Goal: Task Accomplishment & Management: Complete application form

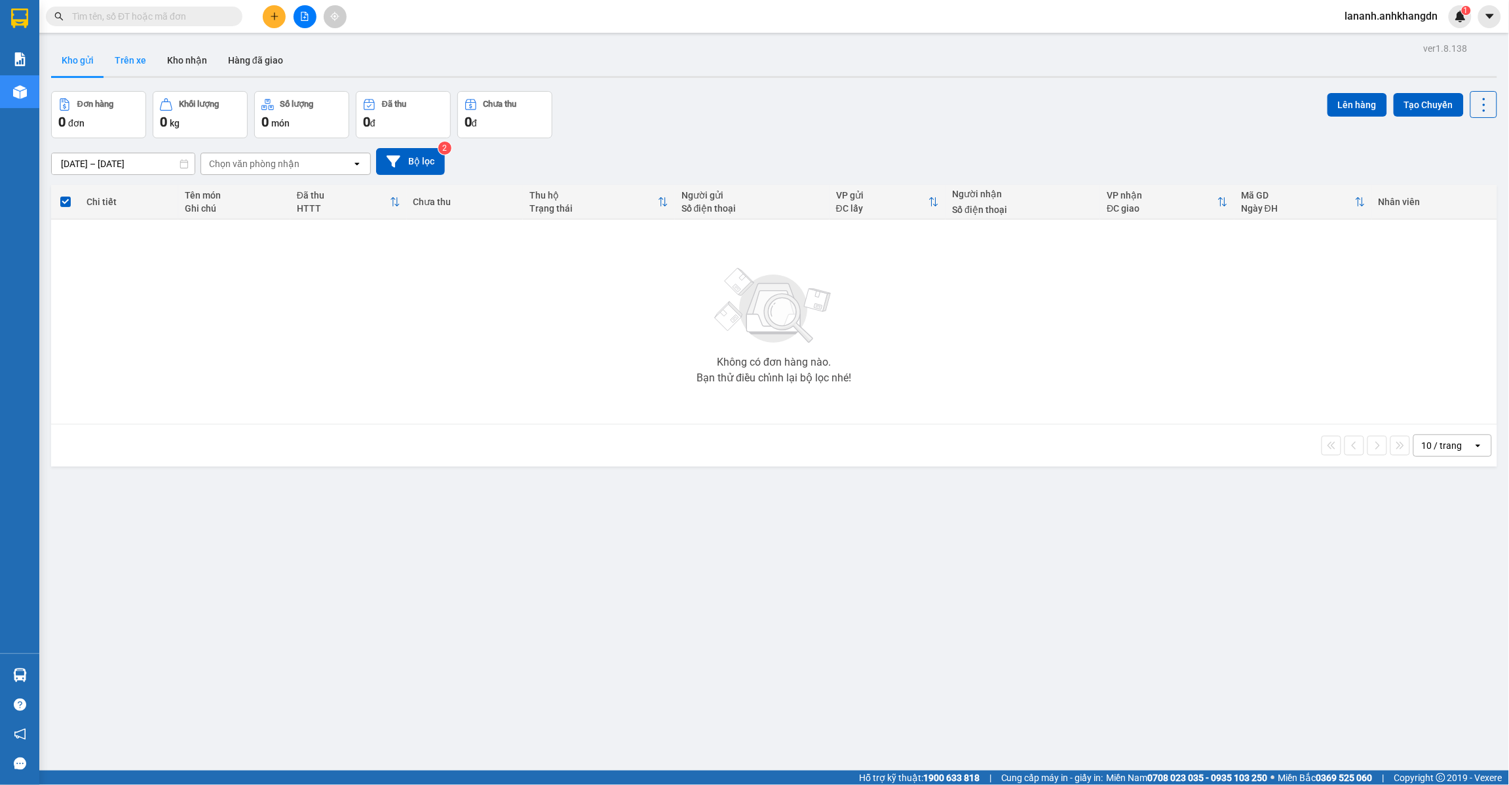
click at [125, 57] on button "Trên xe" at bounding box center [130, 60] width 52 height 31
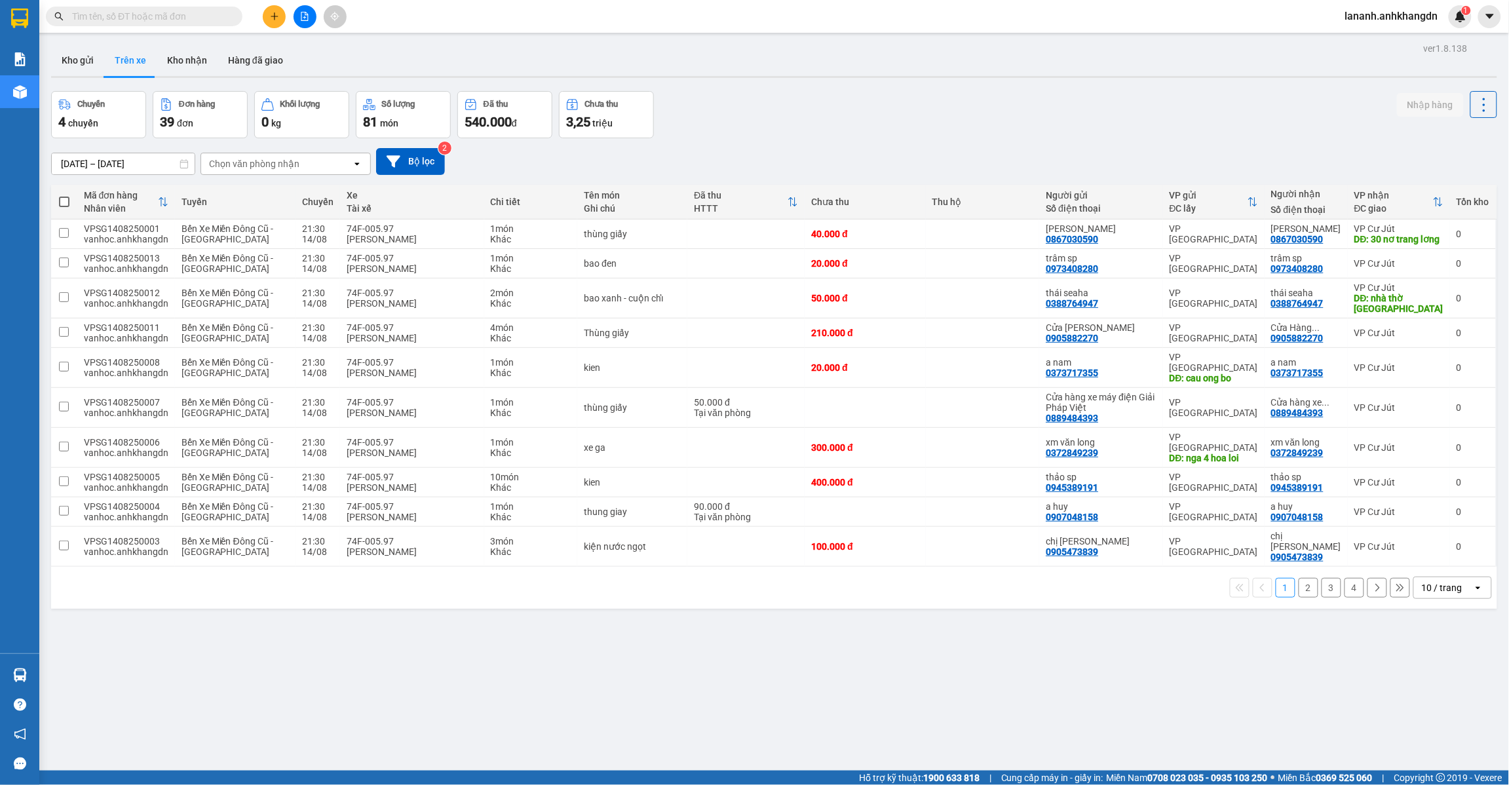
click at [1301, 578] on button "2" at bounding box center [1309, 588] width 20 height 20
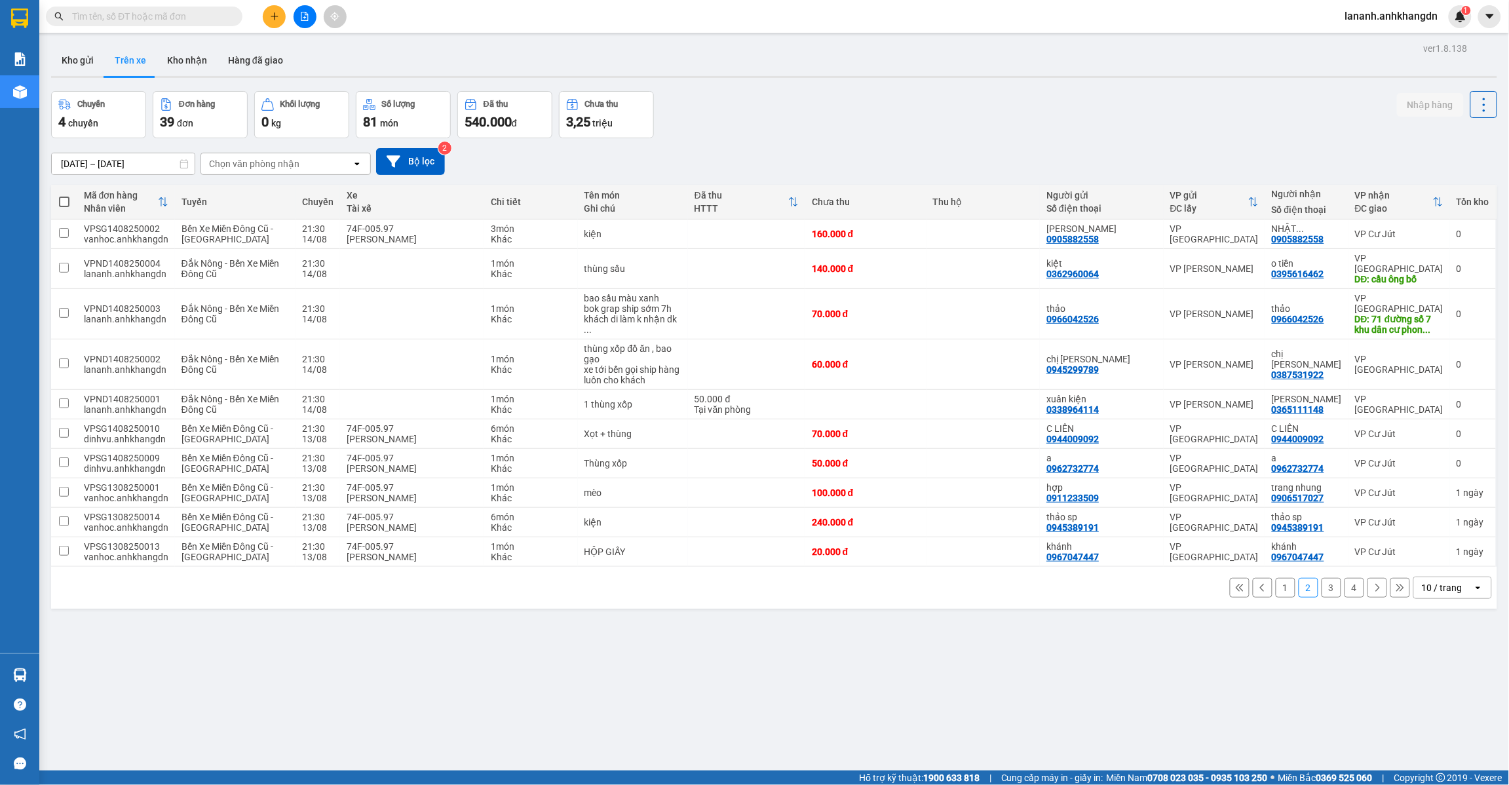
click at [1322, 578] on button "3" at bounding box center [1332, 588] width 20 height 20
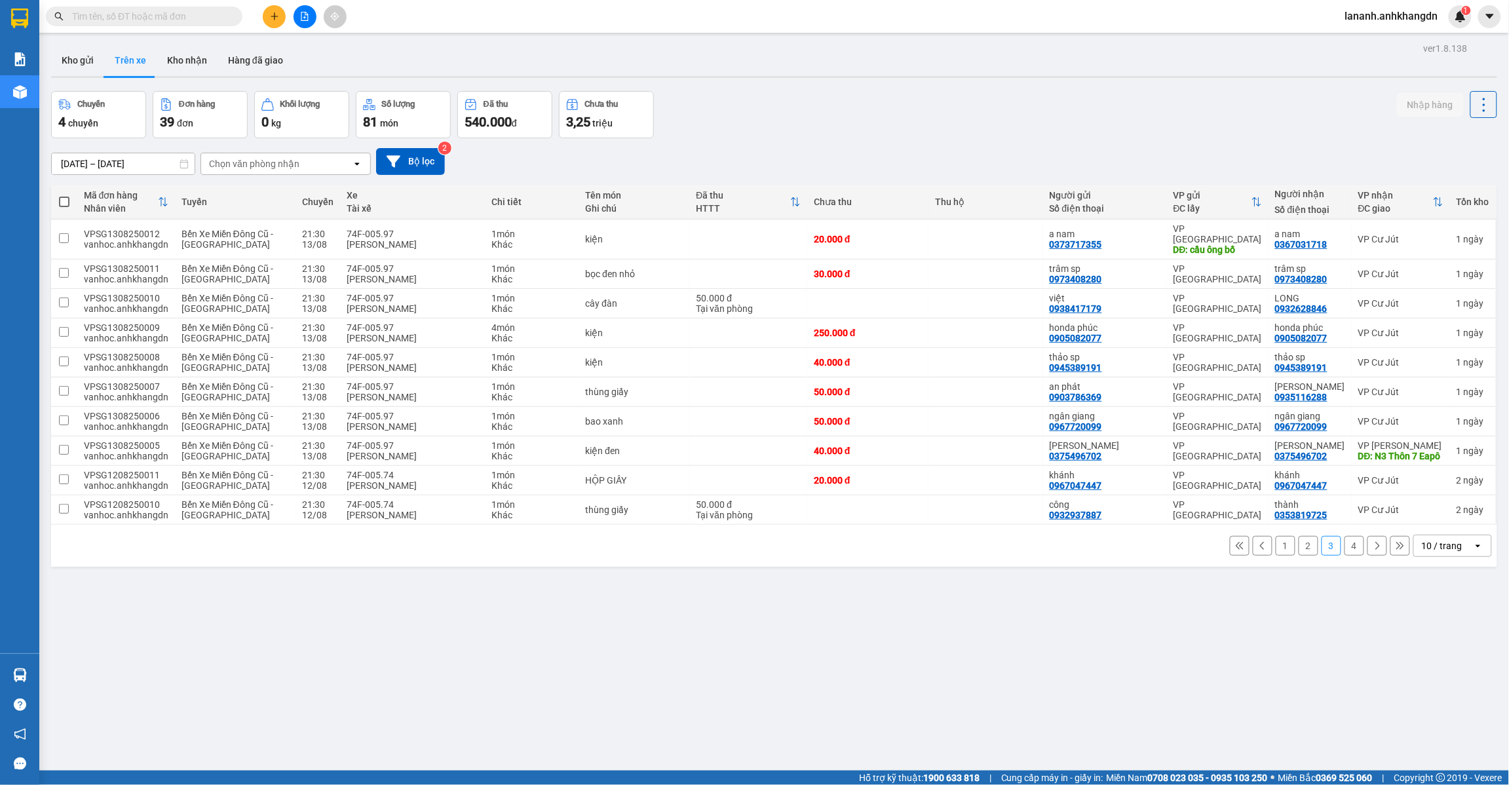
click at [1345, 549] on button "4" at bounding box center [1355, 546] width 20 height 20
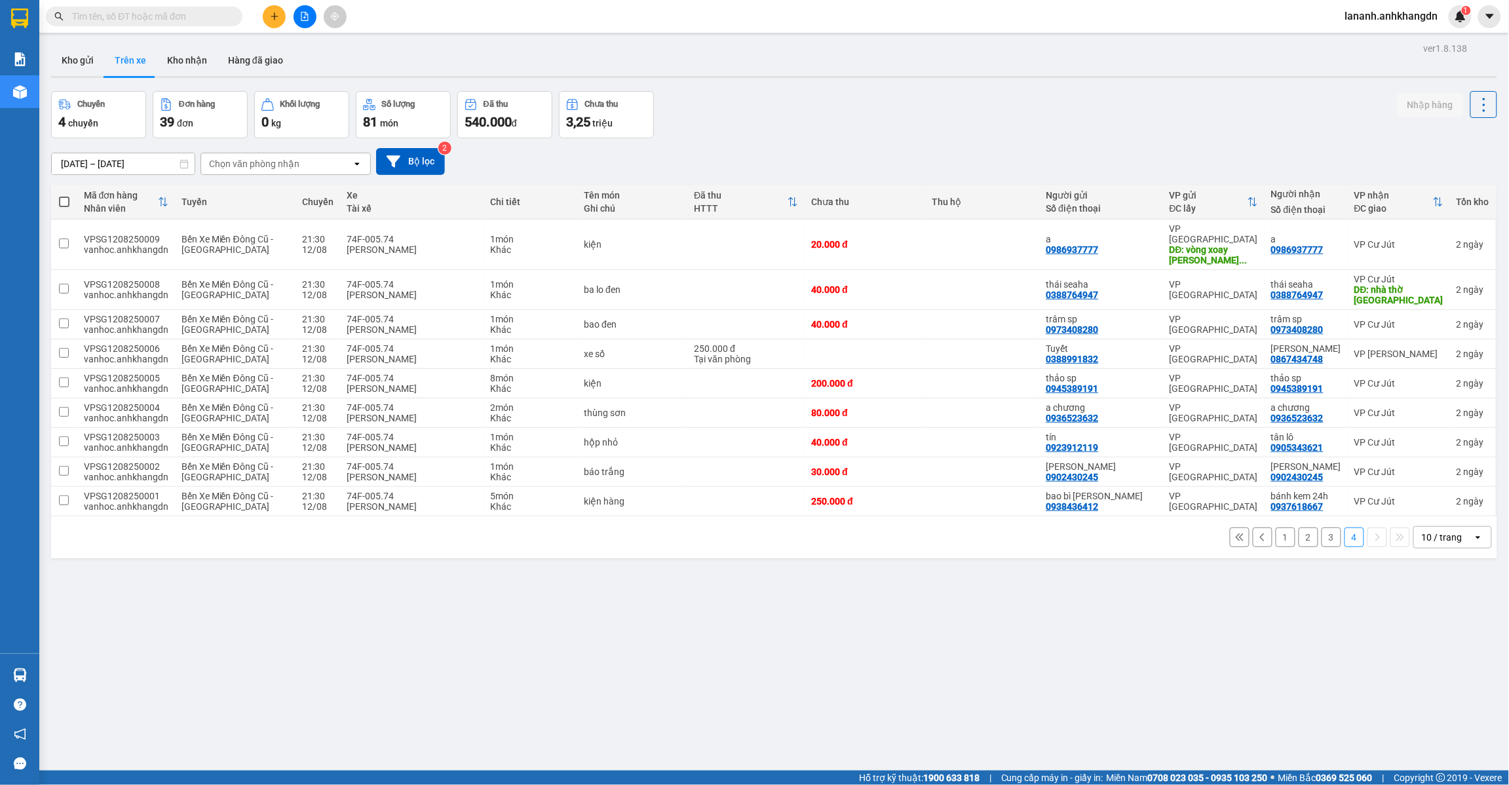
click at [1276, 529] on button "1" at bounding box center [1286, 537] width 20 height 20
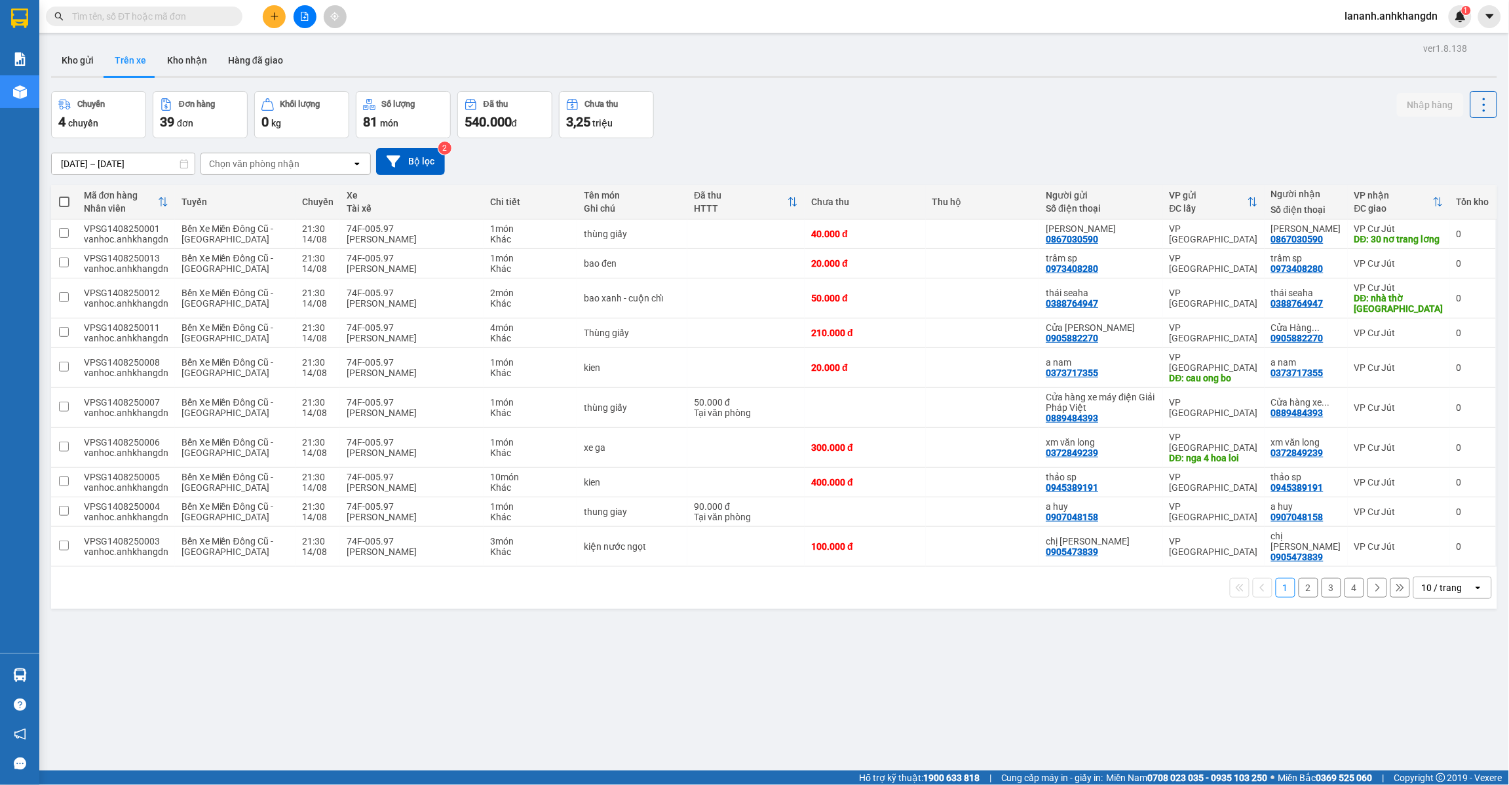
click at [1299, 578] on button "2" at bounding box center [1309, 588] width 20 height 20
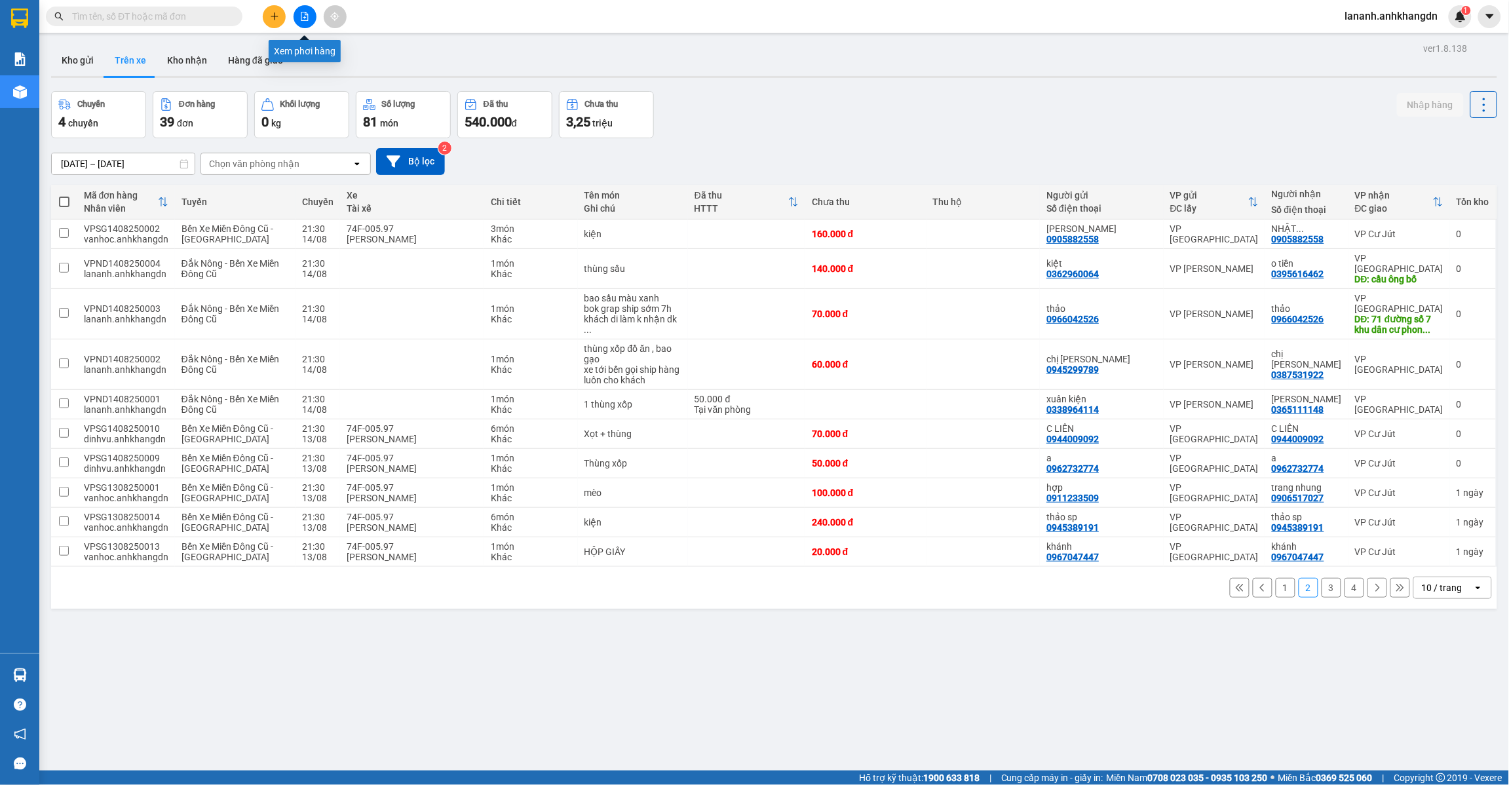
click at [301, 18] on icon "file-add" at bounding box center [304, 16] width 7 height 9
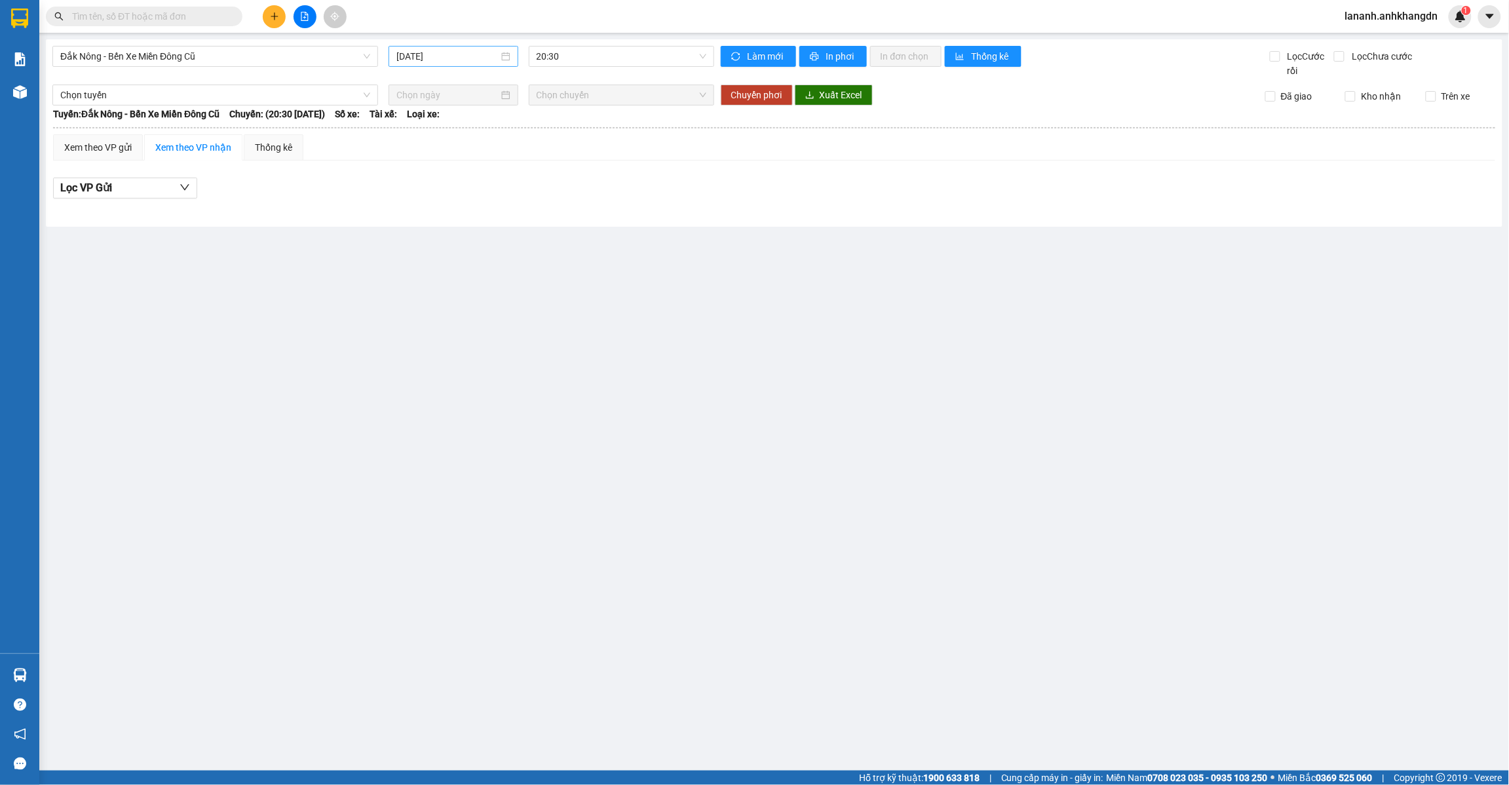
click at [456, 56] on input "[DATE]" at bounding box center [447, 56] width 102 height 14
click at [478, 171] on div "13" at bounding box center [479, 172] width 16 height 16
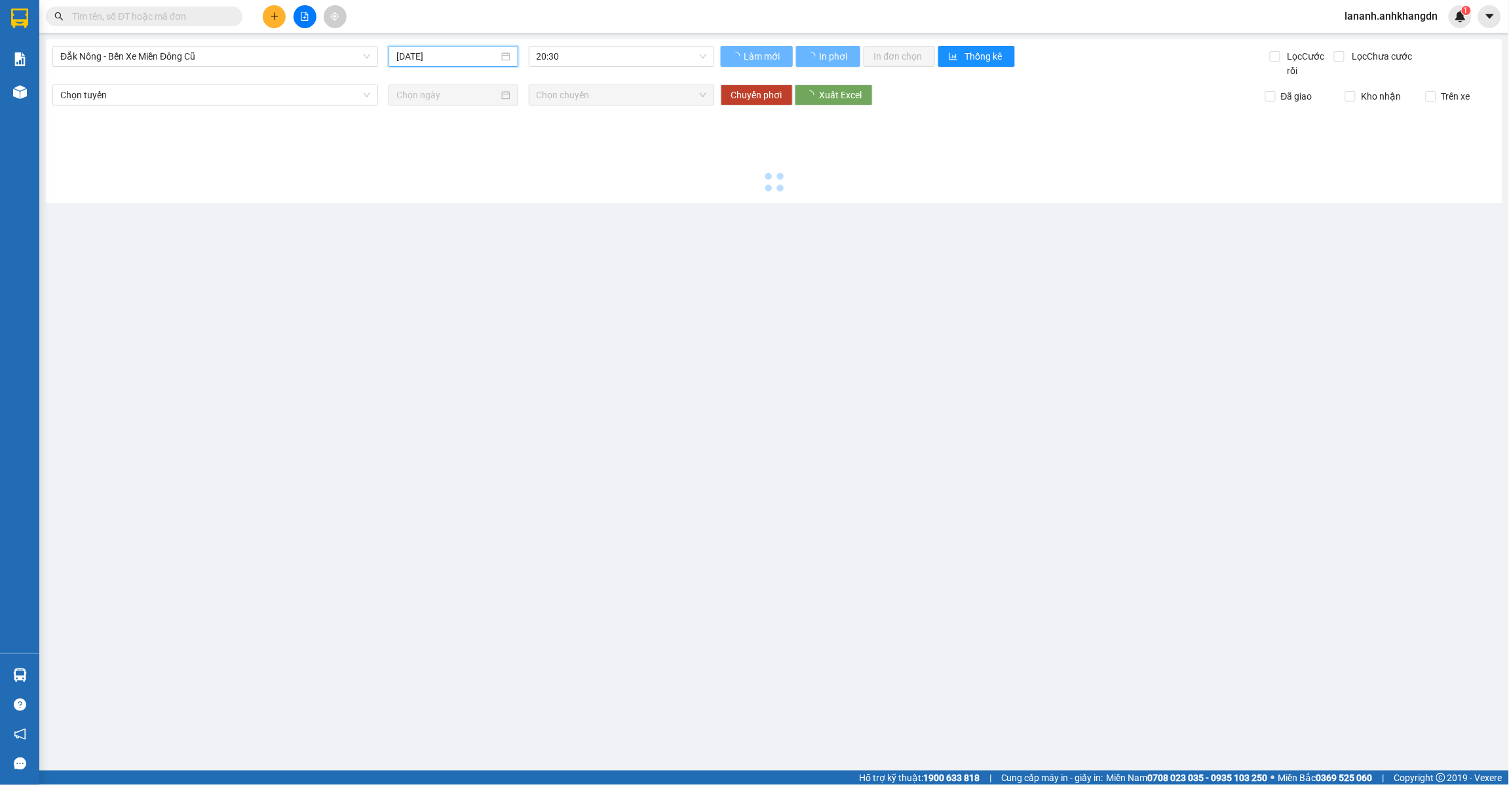
type input "[DATE]"
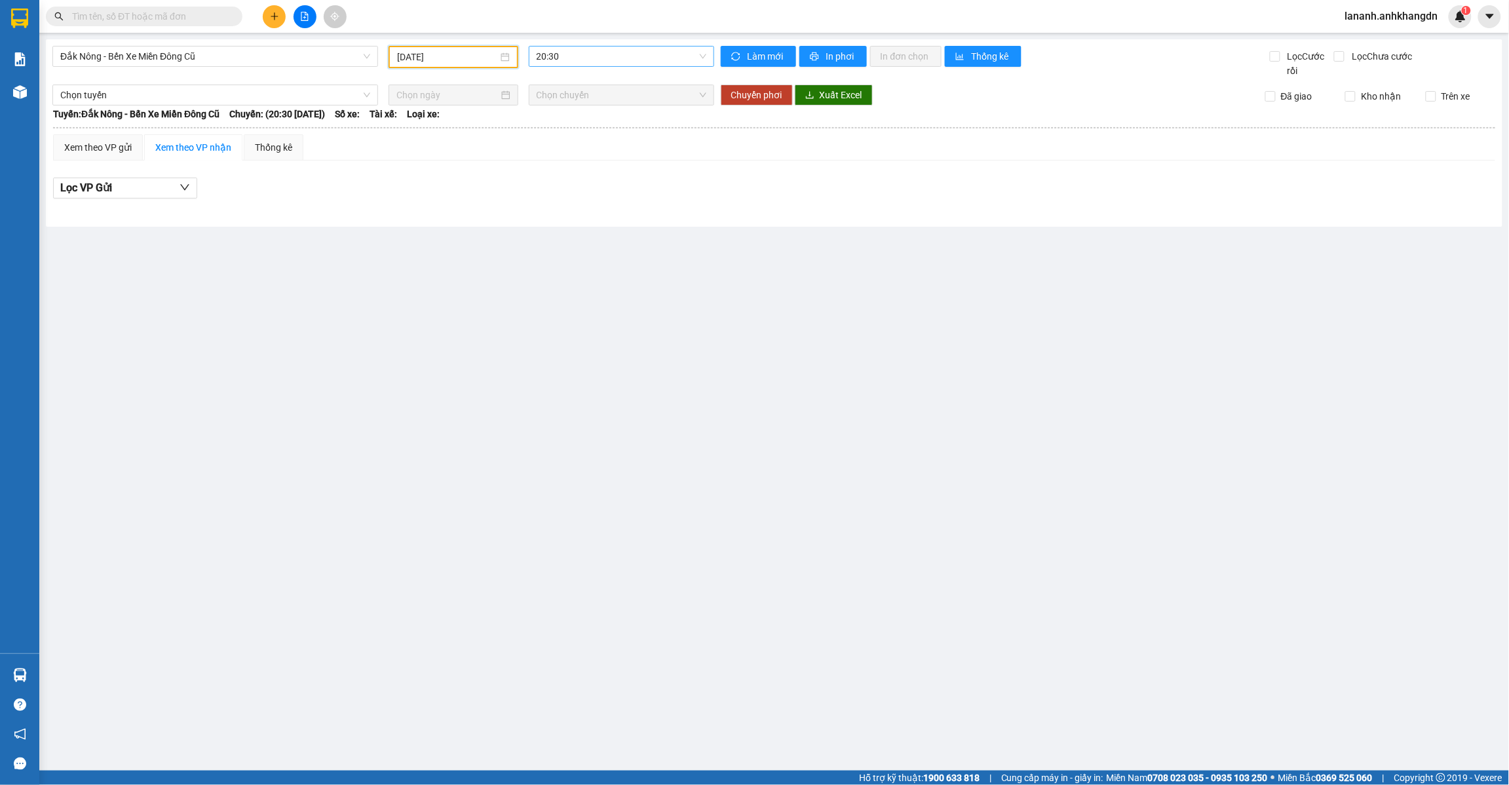
click at [585, 56] on span "20:30" at bounding box center [622, 57] width 170 height 20
drag, startPoint x: 581, startPoint y: 123, endPoint x: 693, endPoint y: 86, distance: 117.9
click at [582, 123] on div "21:30 - 74F-005.74" at bounding box center [588, 124] width 102 height 14
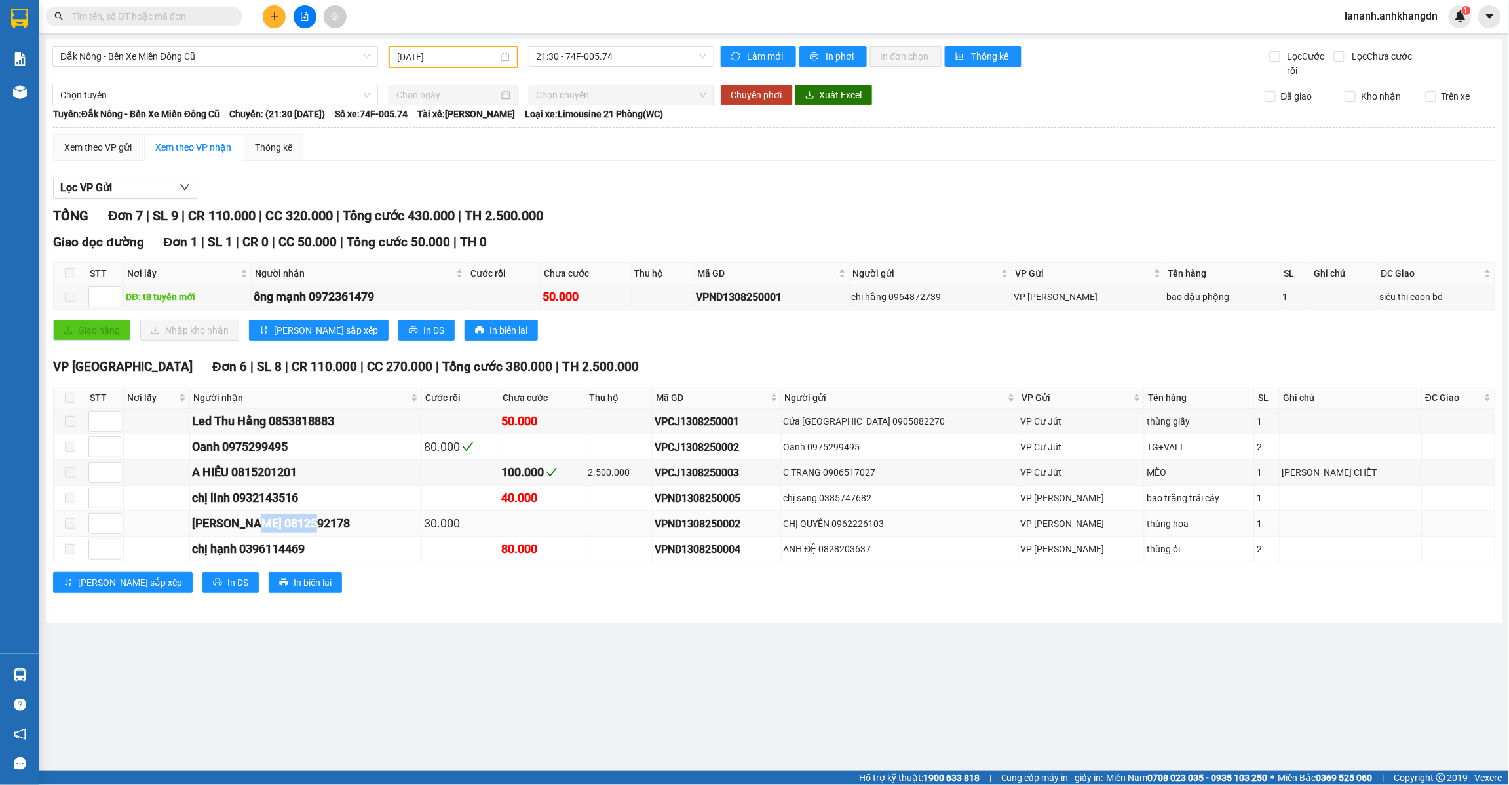
drag, startPoint x: 270, startPoint y: 524, endPoint x: 315, endPoint y: 525, distance: 45.2
click at [352, 525] on div "[PERSON_NAME] 0812592178" at bounding box center [305, 523] width 227 height 18
paste input "0812592178"
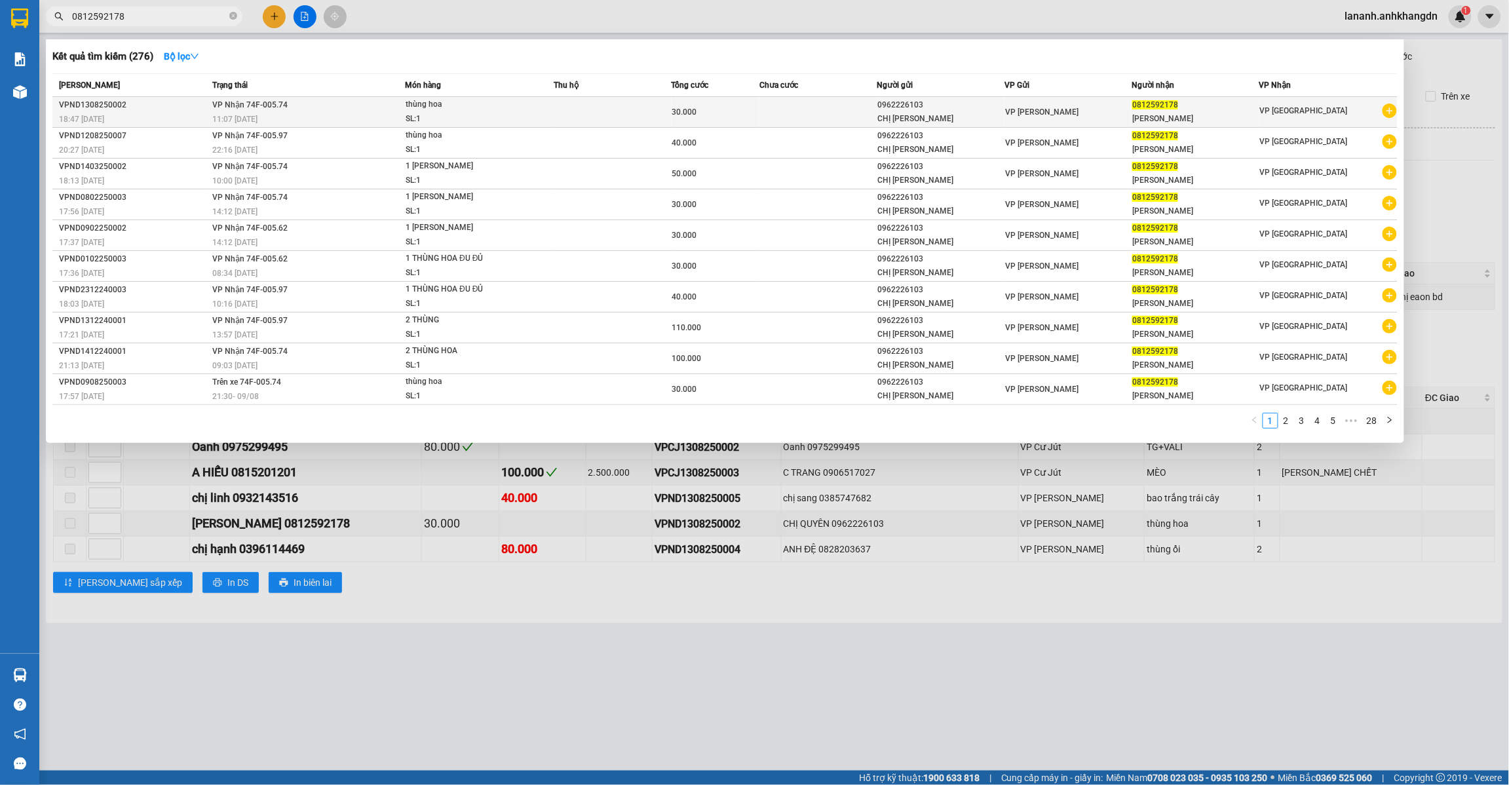
type input "0812592178"
click at [804, 121] on td at bounding box center [817, 112] width 117 height 31
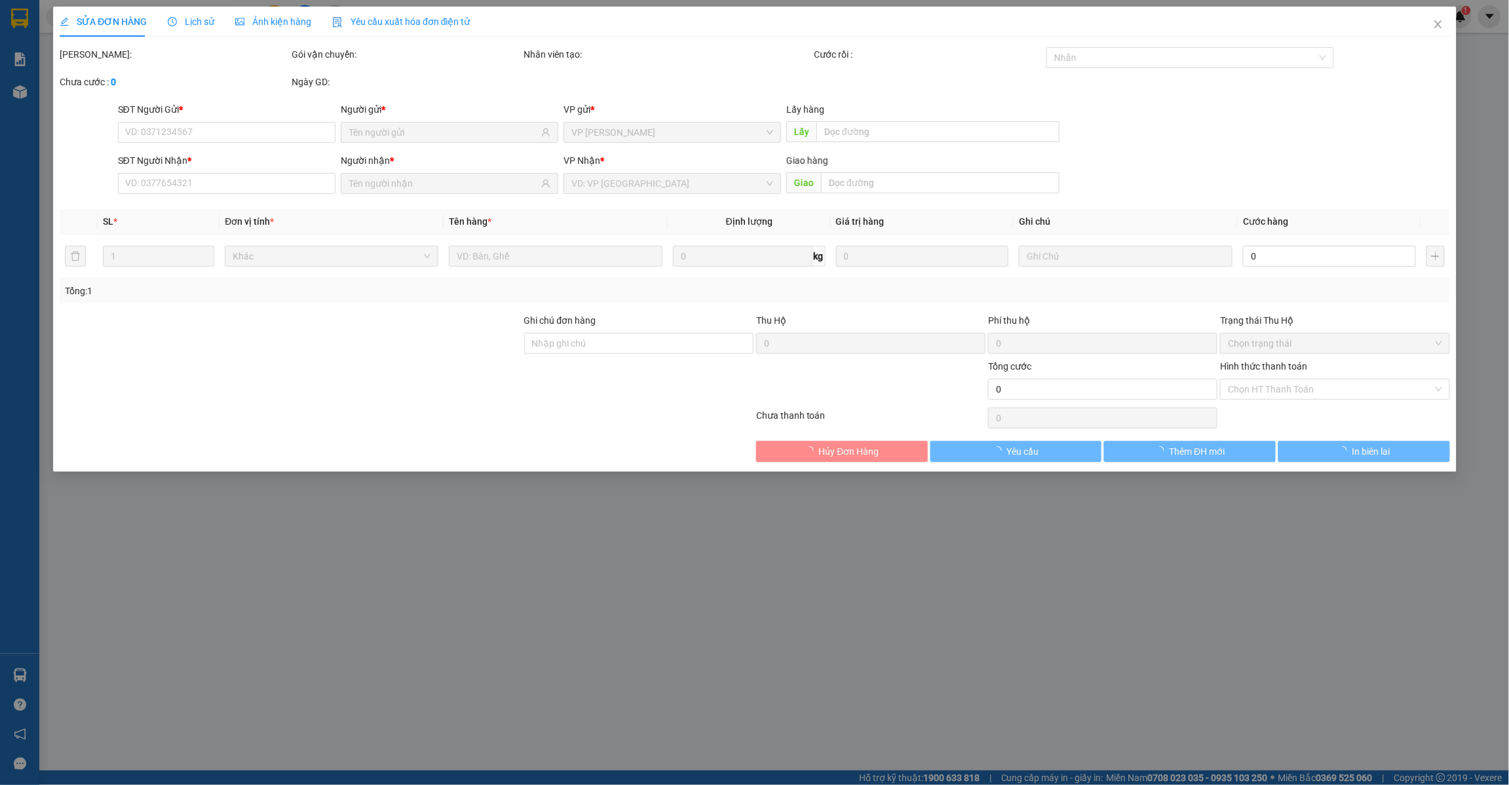
type input "0962226103"
type input "0812592178"
type input "30.000"
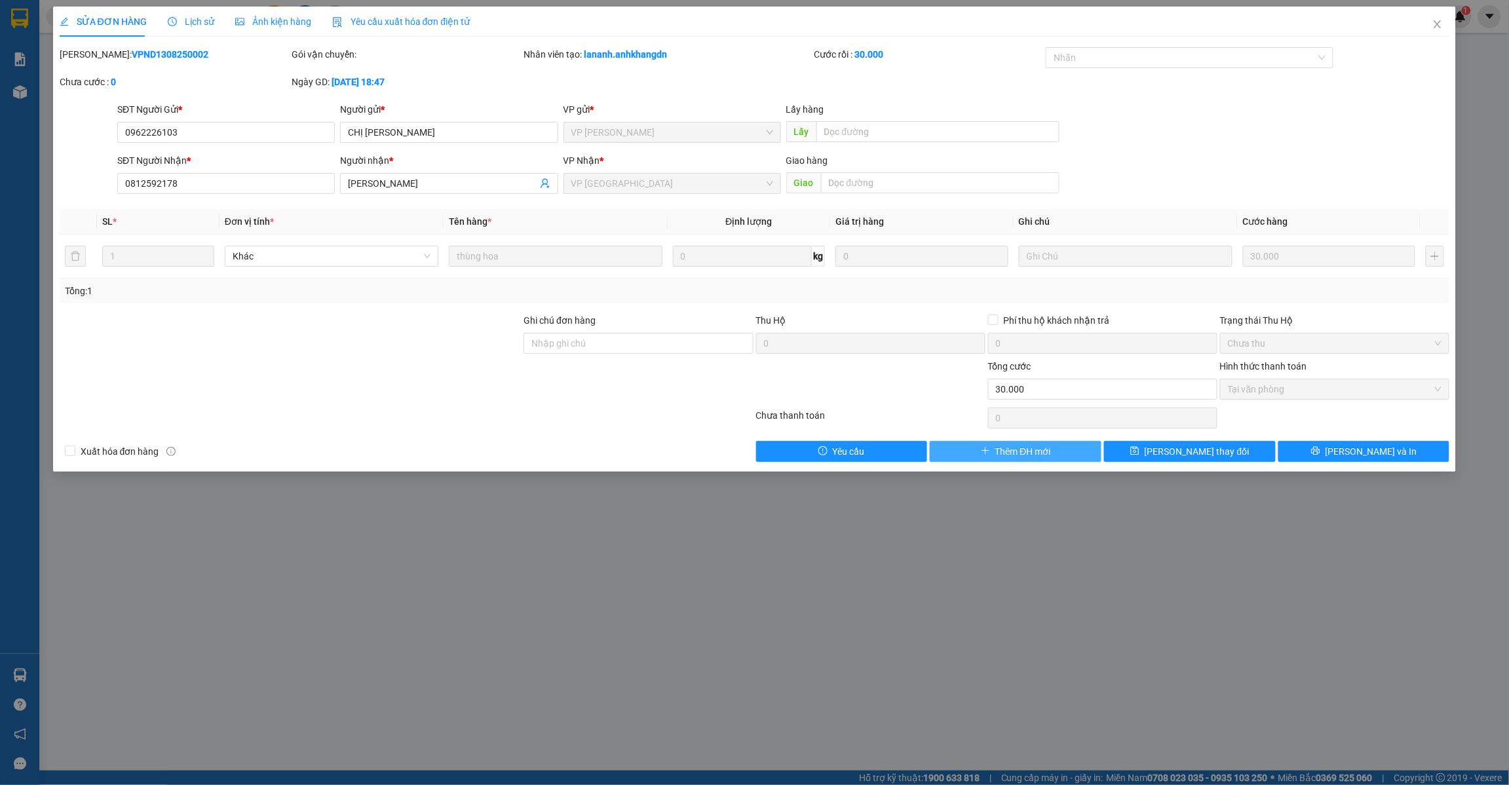
click at [1020, 449] on span "Thêm ĐH mới" at bounding box center [1023, 451] width 56 height 14
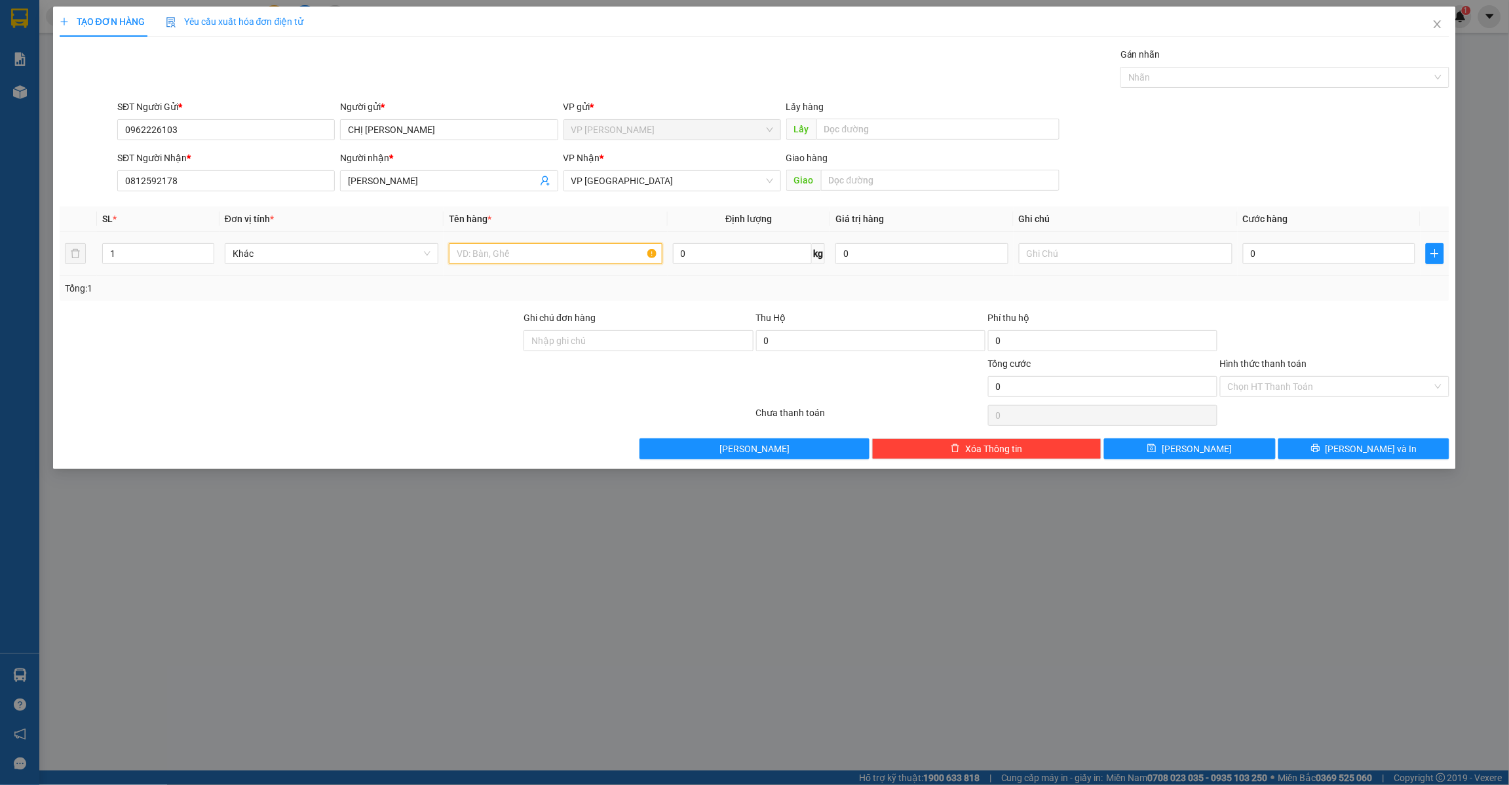
click at [595, 256] on input "text" at bounding box center [556, 253] width 214 height 21
type input "thùng hoa"
type input "3"
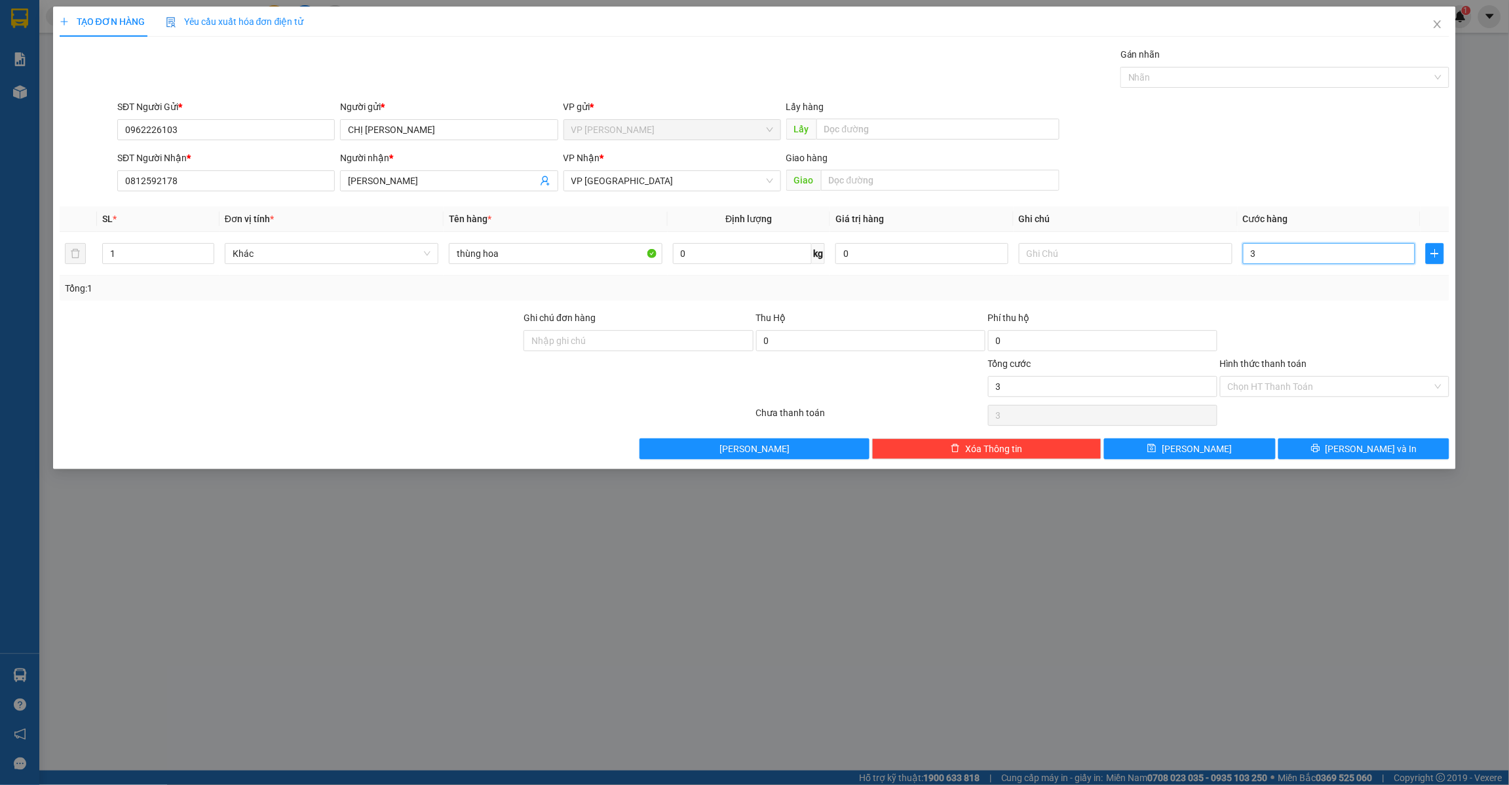
type input "30"
type input "300"
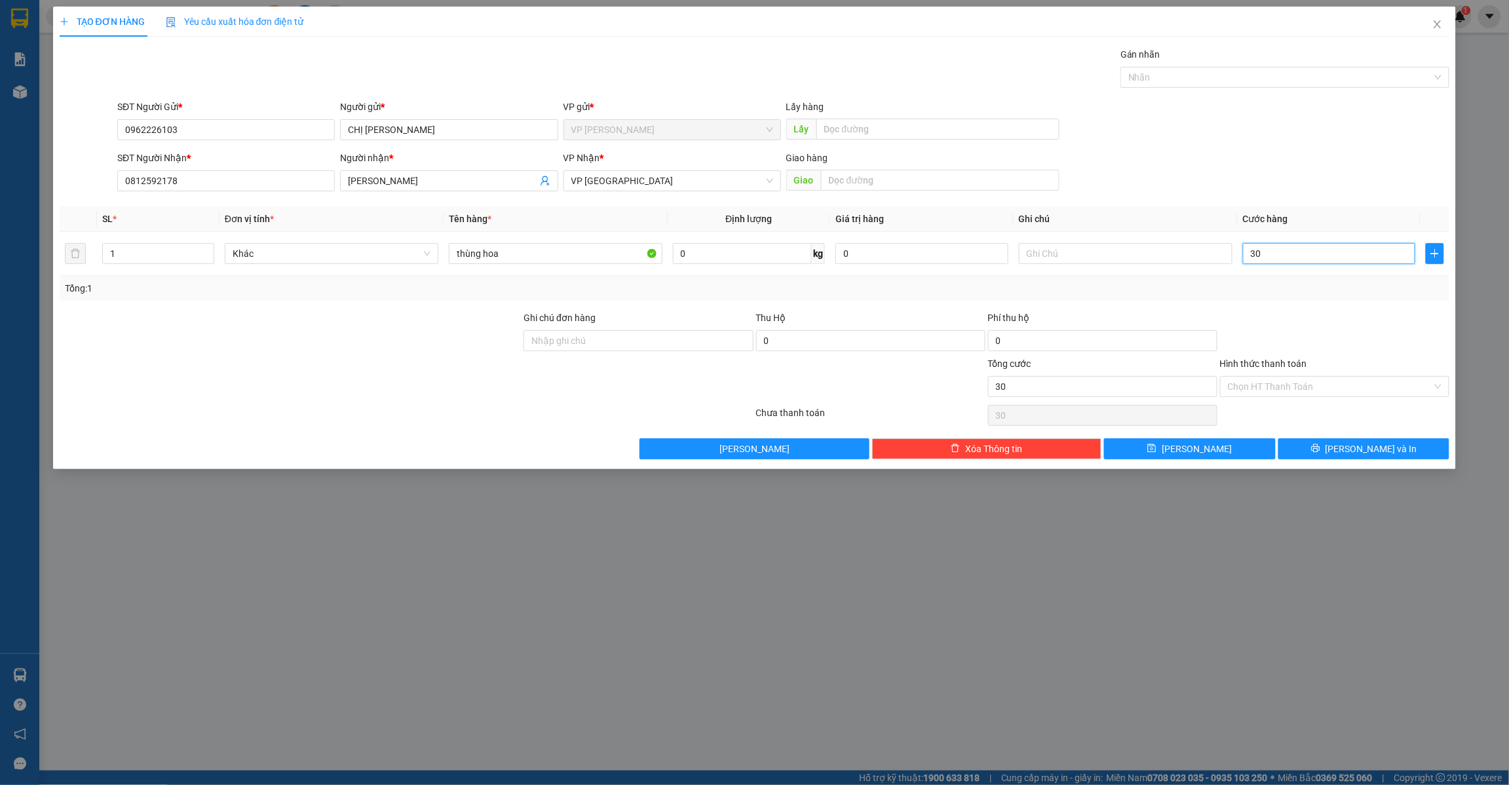
type input "300"
type input "3.000"
type input "30.000"
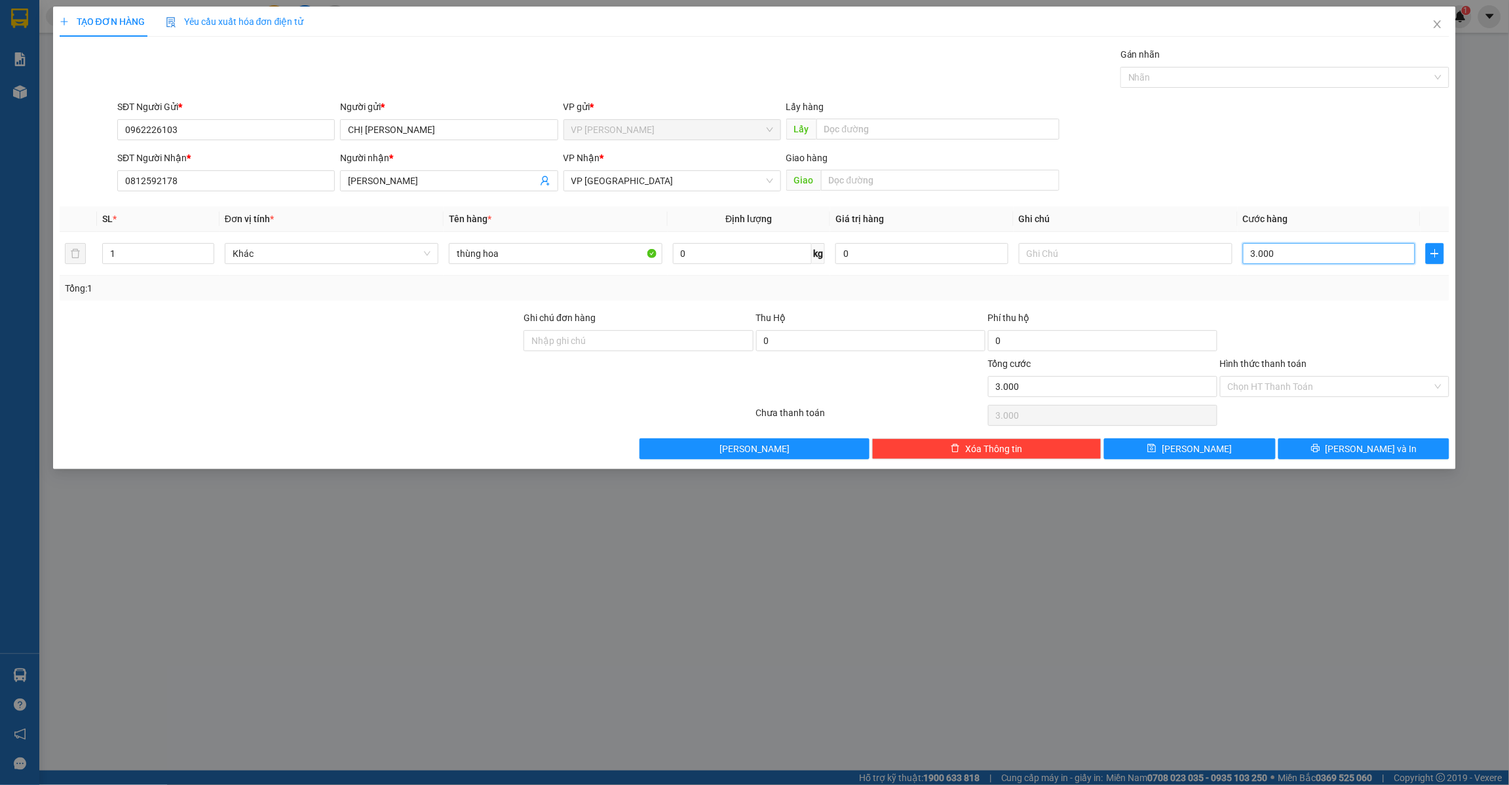
type input "30.000"
click at [1350, 393] on input "Hình thức thanh toán" at bounding box center [1330, 387] width 204 height 20
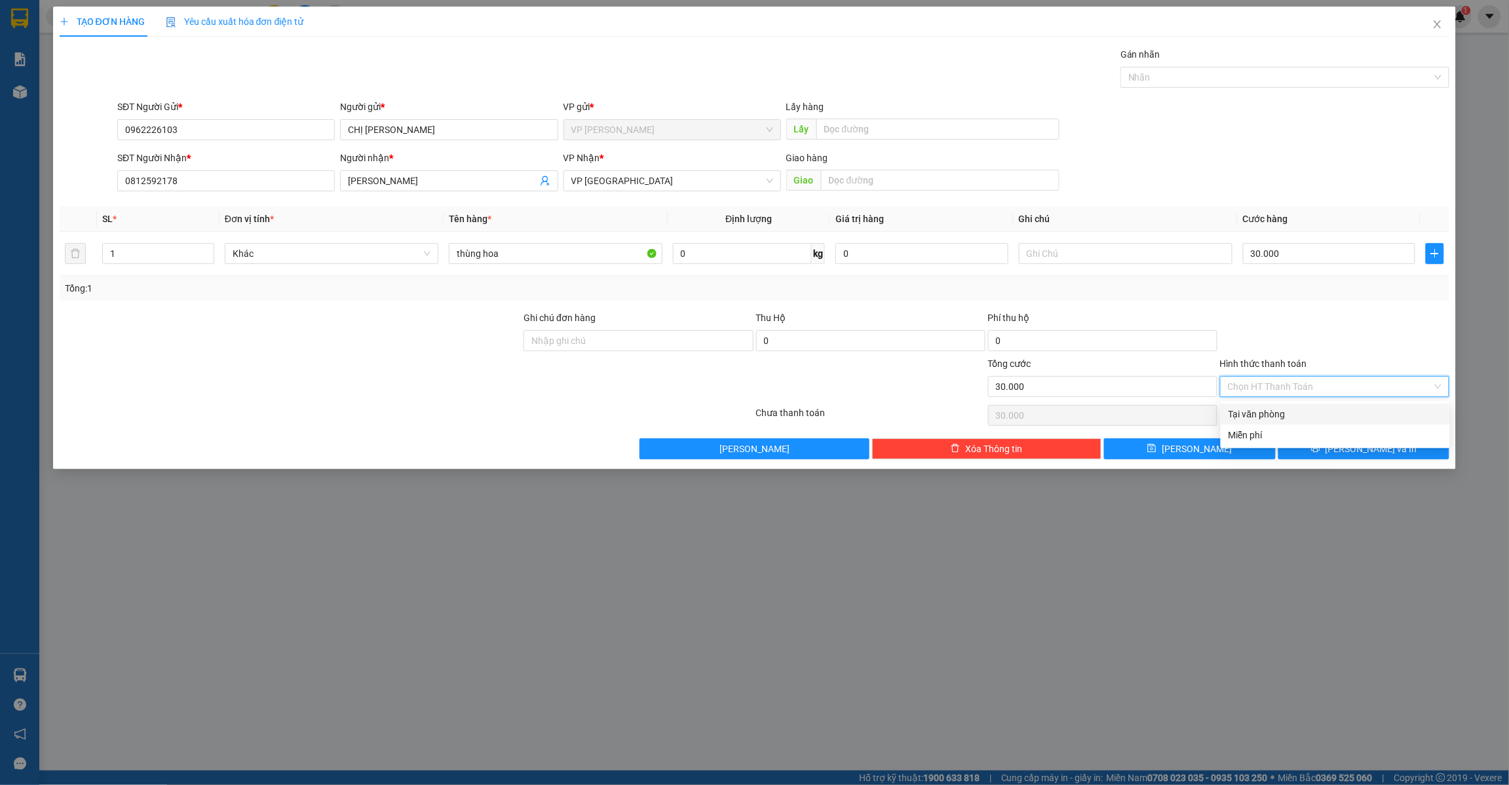
click at [1282, 417] on div "Tại văn phòng" at bounding box center [1336, 414] width 214 height 14
type input "0"
click at [1223, 453] on button "[PERSON_NAME]" at bounding box center [1190, 448] width 172 height 21
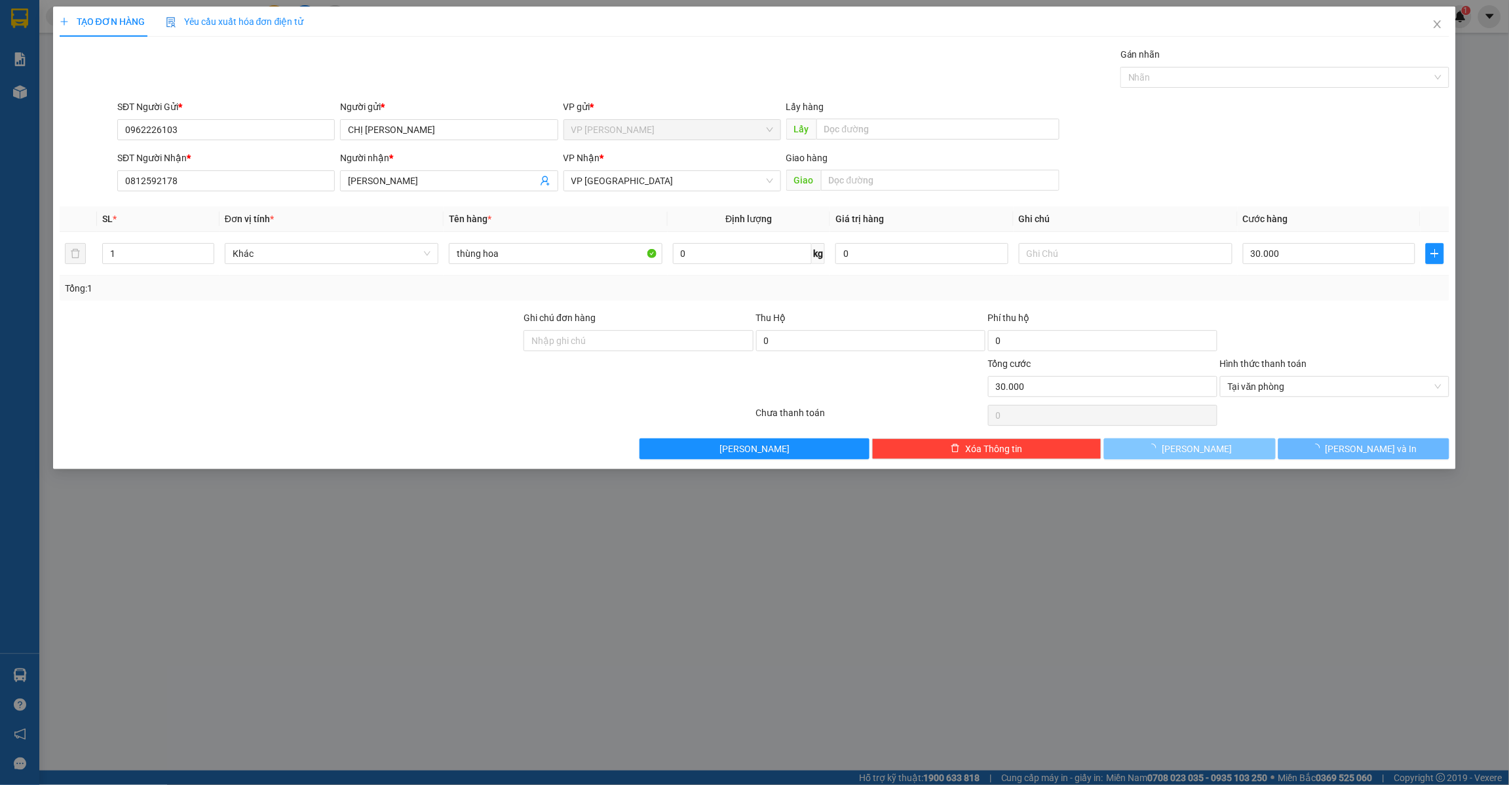
type input "0"
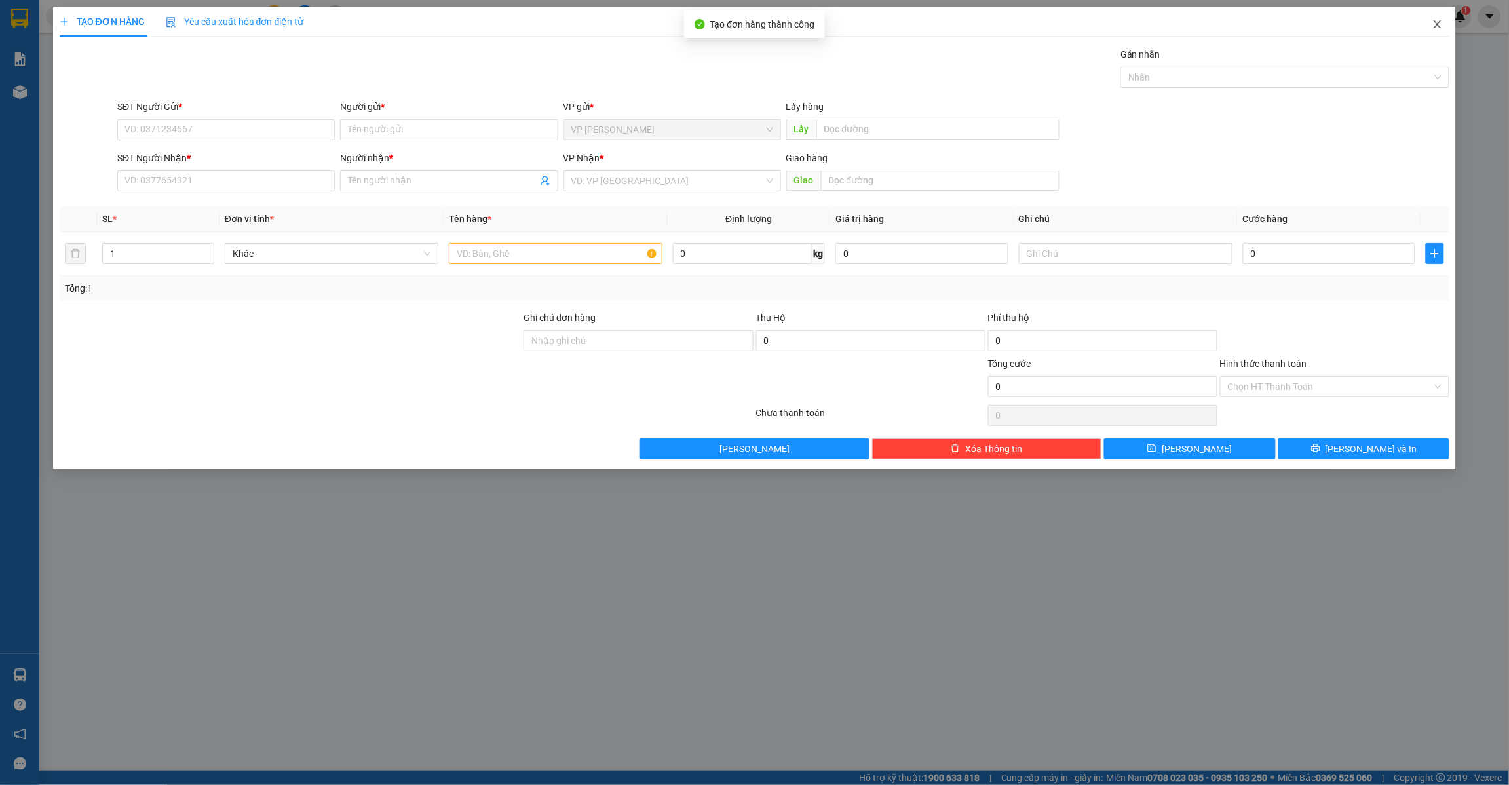
click at [1440, 20] on icon "close" at bounding box center [1437, 24] width 10 height 10
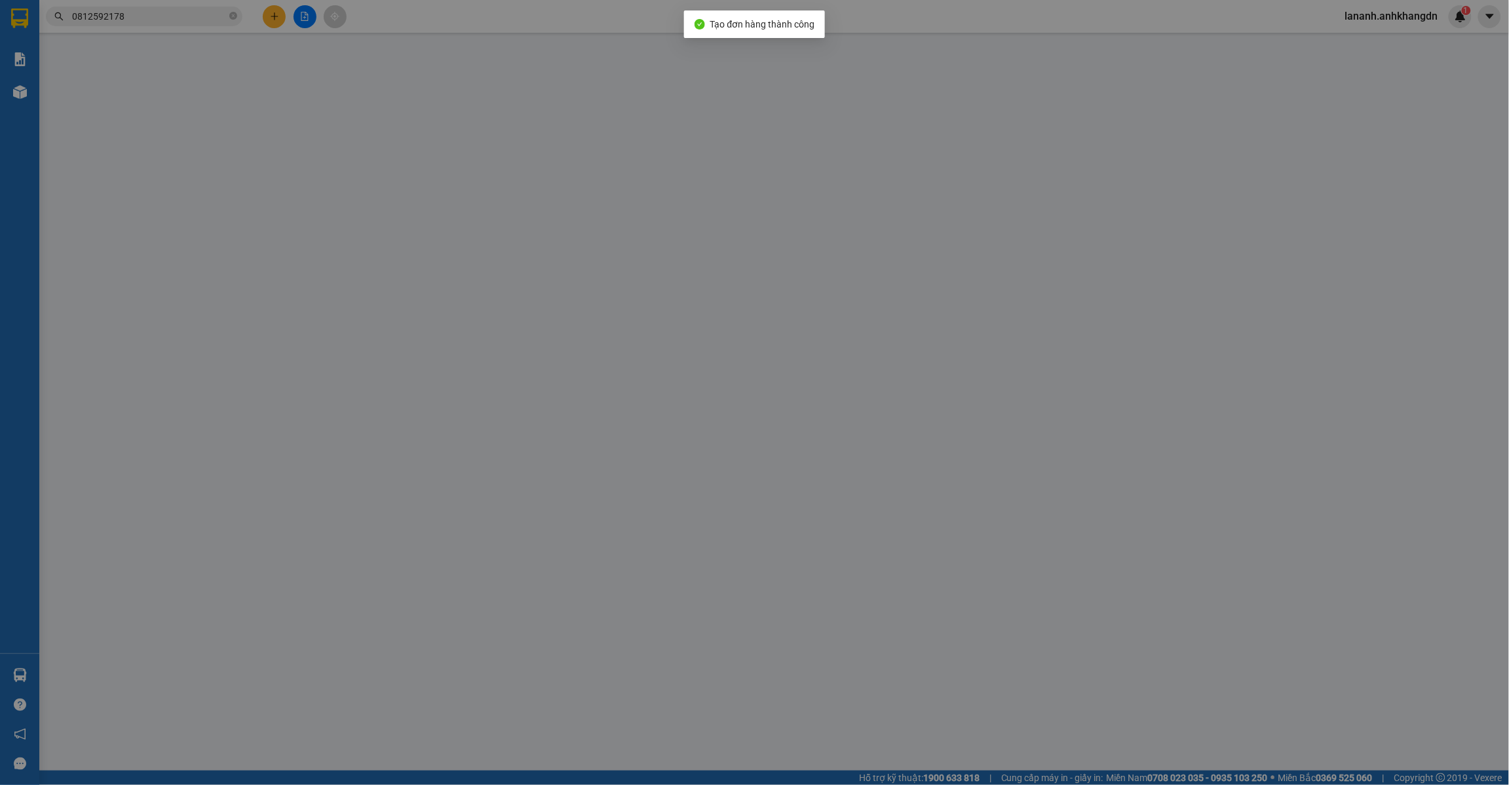
type input "0962226103"
type input "0812592178"
type input "30.000"
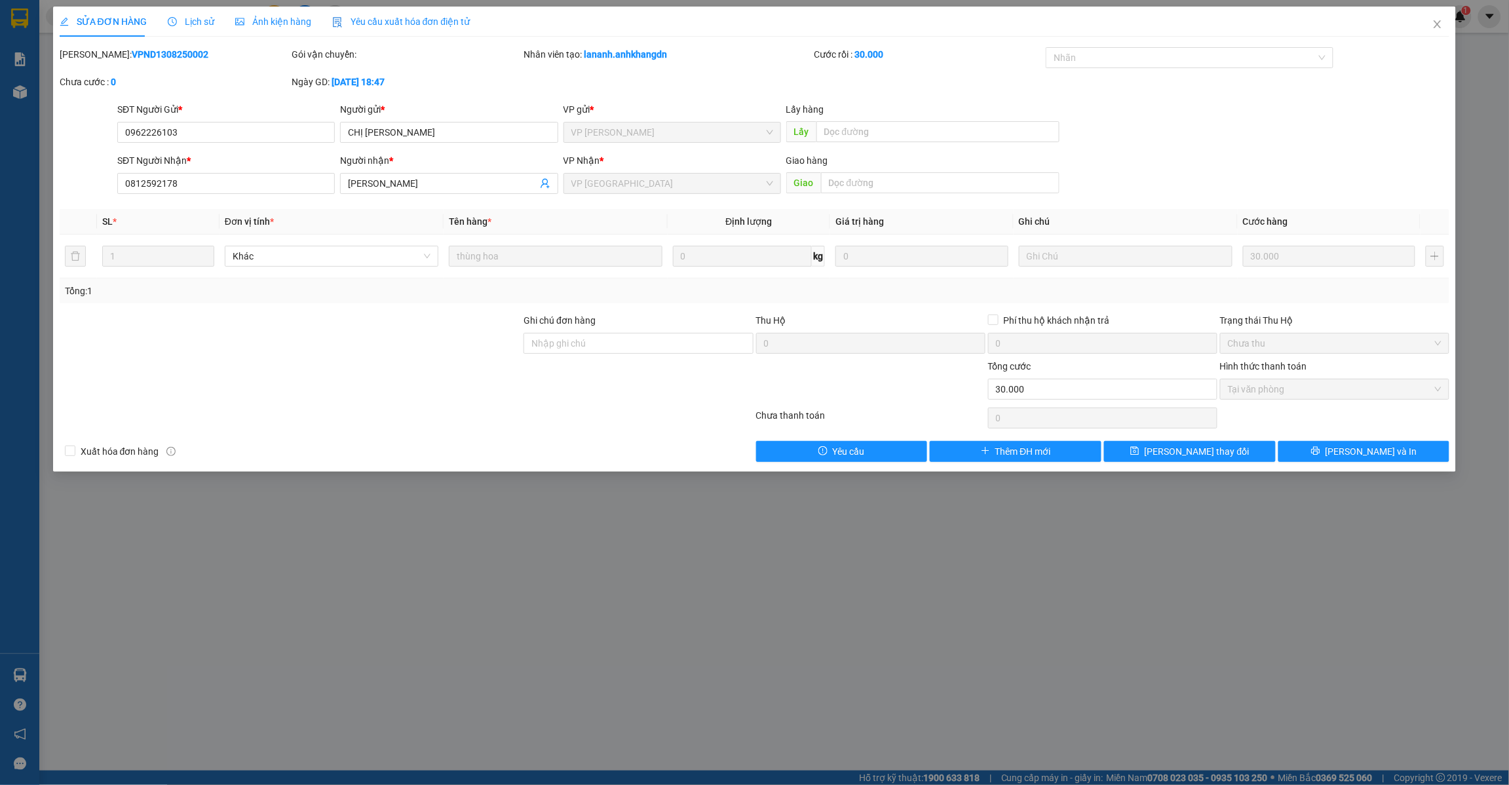
drag, startPoint x: 1354, startPoint y: 672, endPoint x: 1319, endPoint y: 646, distance: 43.6
click at [1354, 672] on div "SỬA ĐƠN HÀNG Lịch sử Ảnh kiện hàng Yêu cầu xuất hóa đơn điện tử Total Paid Fee …" at bounding box center [754, 392] width 1509 height 785
click at [1223, 450] on button "[PERSON_NAME] thay đổi" at bounding box center [1190, 451] width 172 height 21
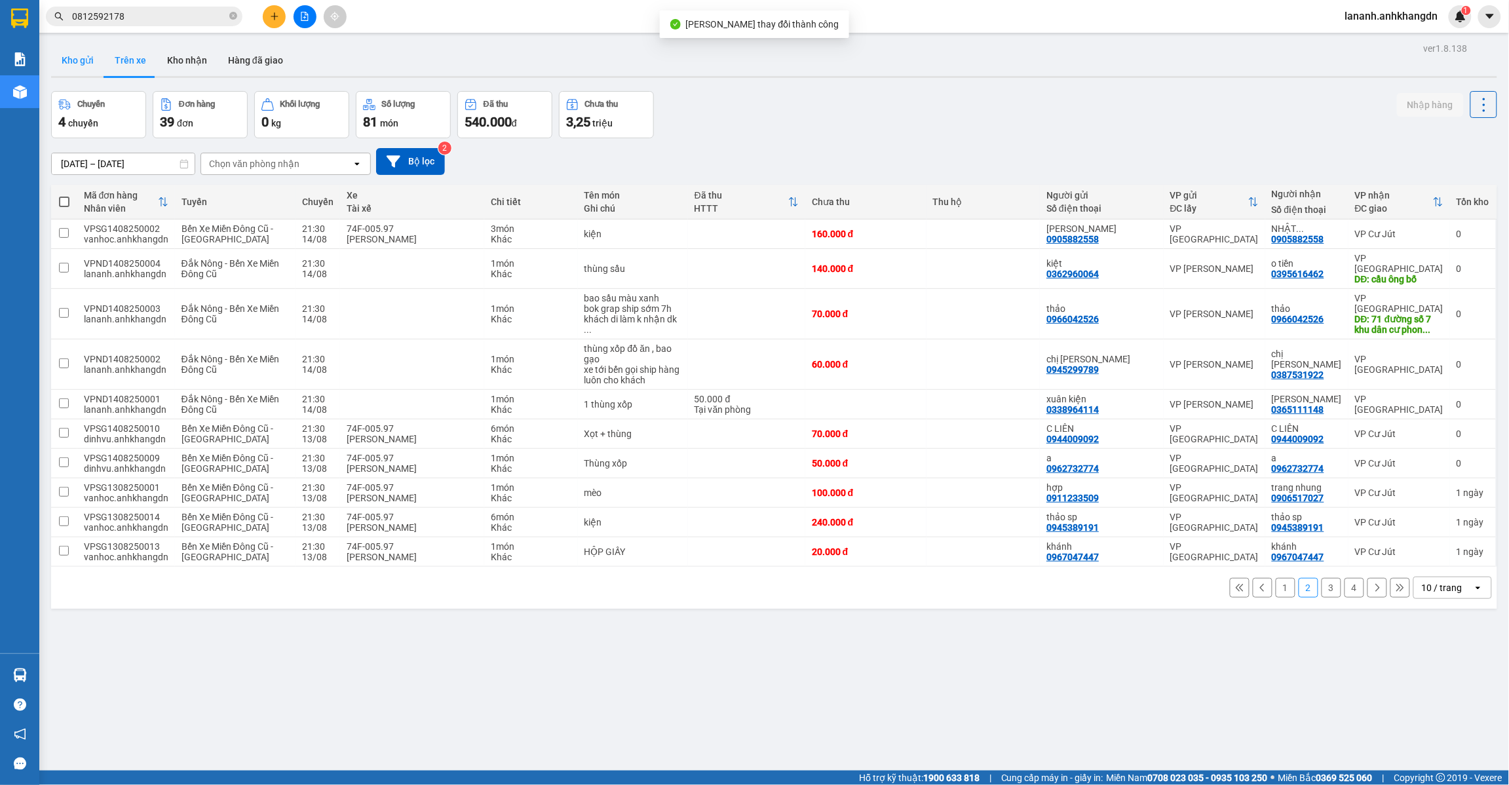
click at [69, 54] on button "Kho gửi" at bounding box center [77, 60] width 53 height 31
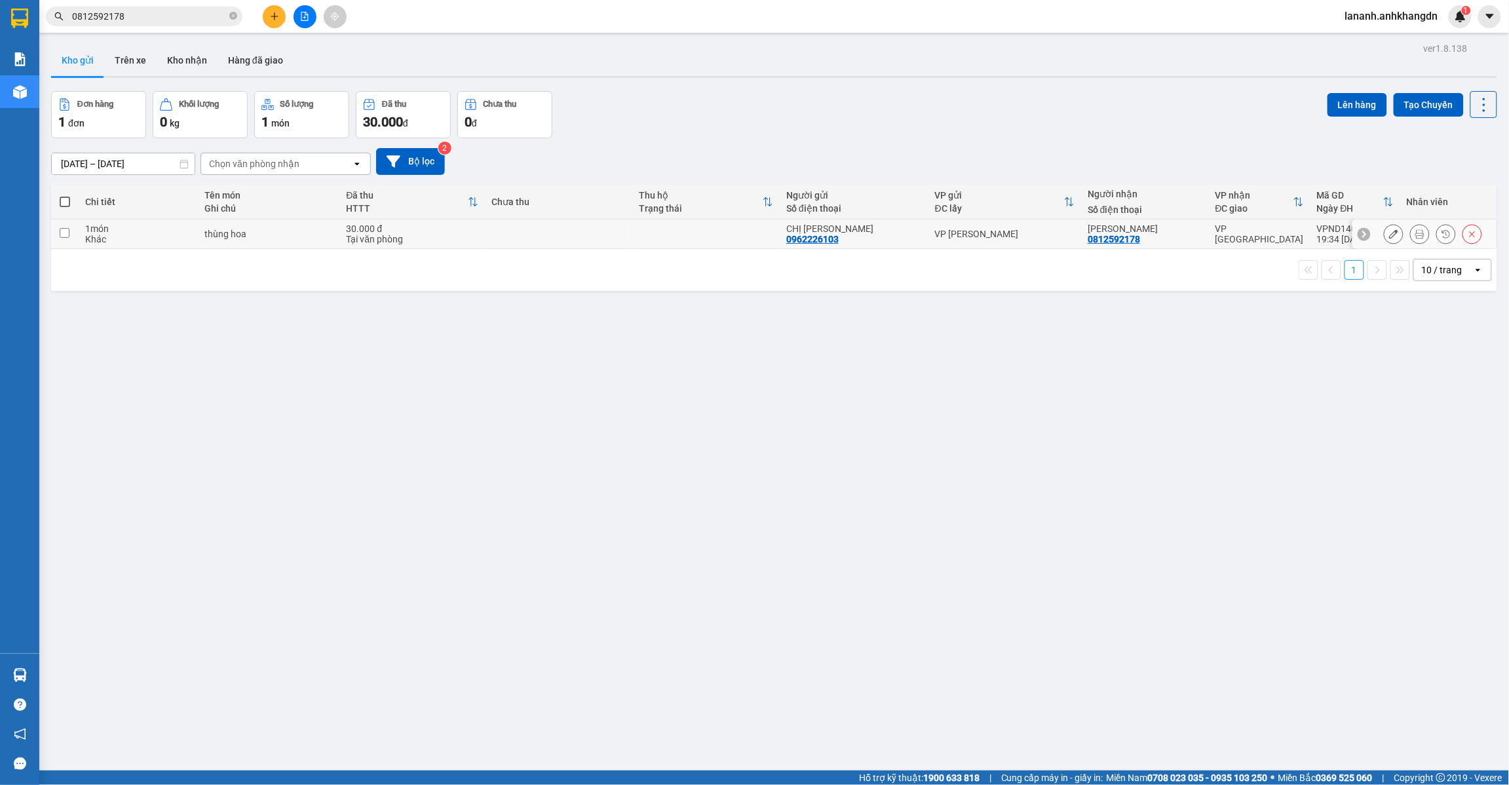
click at [60, 230] on input "checkbox" at bounding box center [65, 233] width 10 height 10
checkbox input "true"
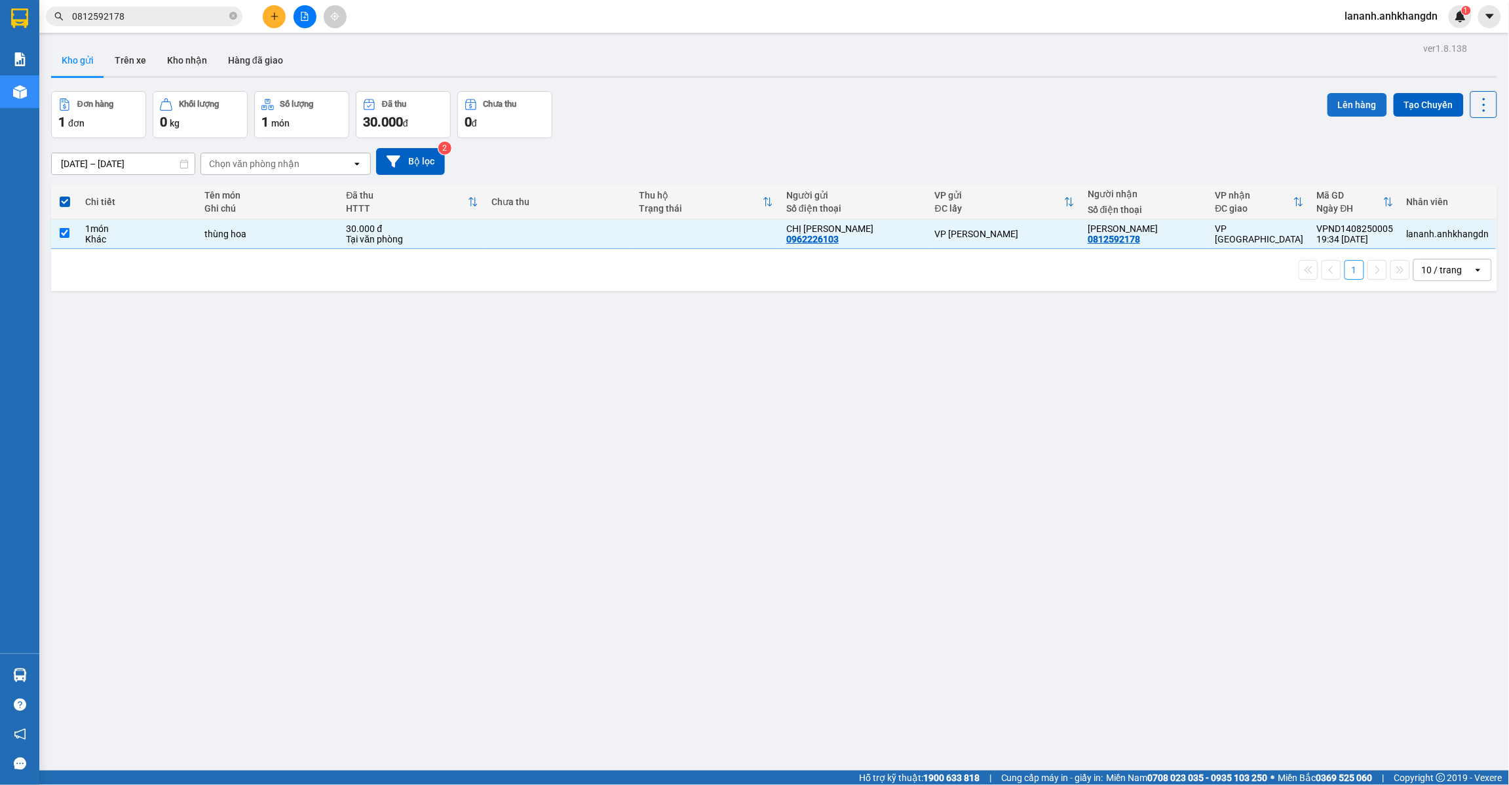
click at [1327, 100] on button "Lên hàng" at bounding box center [1357, 105] width 60 height 24
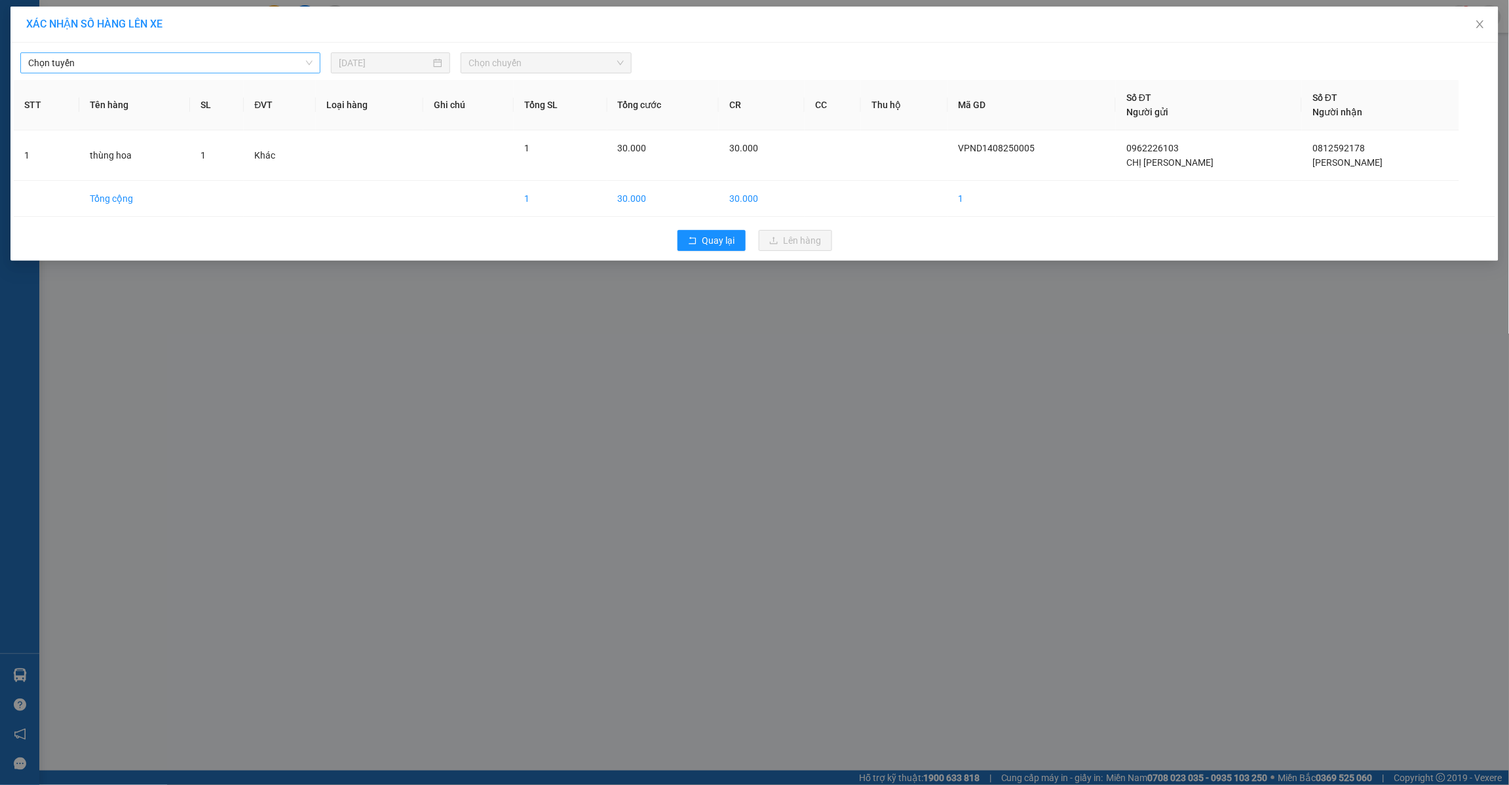
click at [132, 57] on span "Chọn tuyến" at bounding box center [170, 63] width 284 height 20
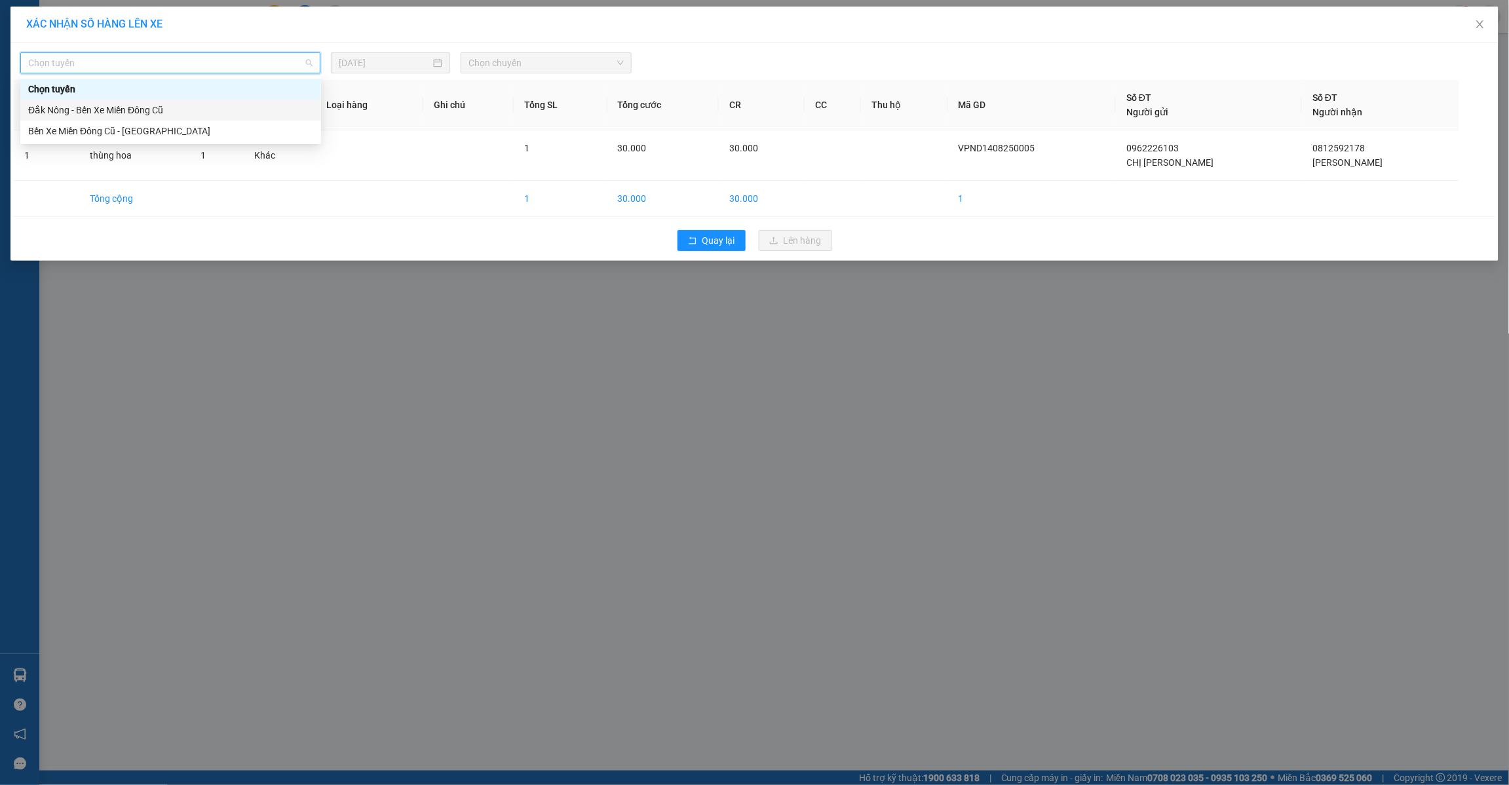
drag, startPoint x: 109, startPoint y: 113, endPoint x: 162, endPoint y: 97, distance: 55.4
click at [107, 113] on div "Đắk Nông - Bến Xe Miền Đông Cũ" at bounding box center [170, 110] width 285 height 14
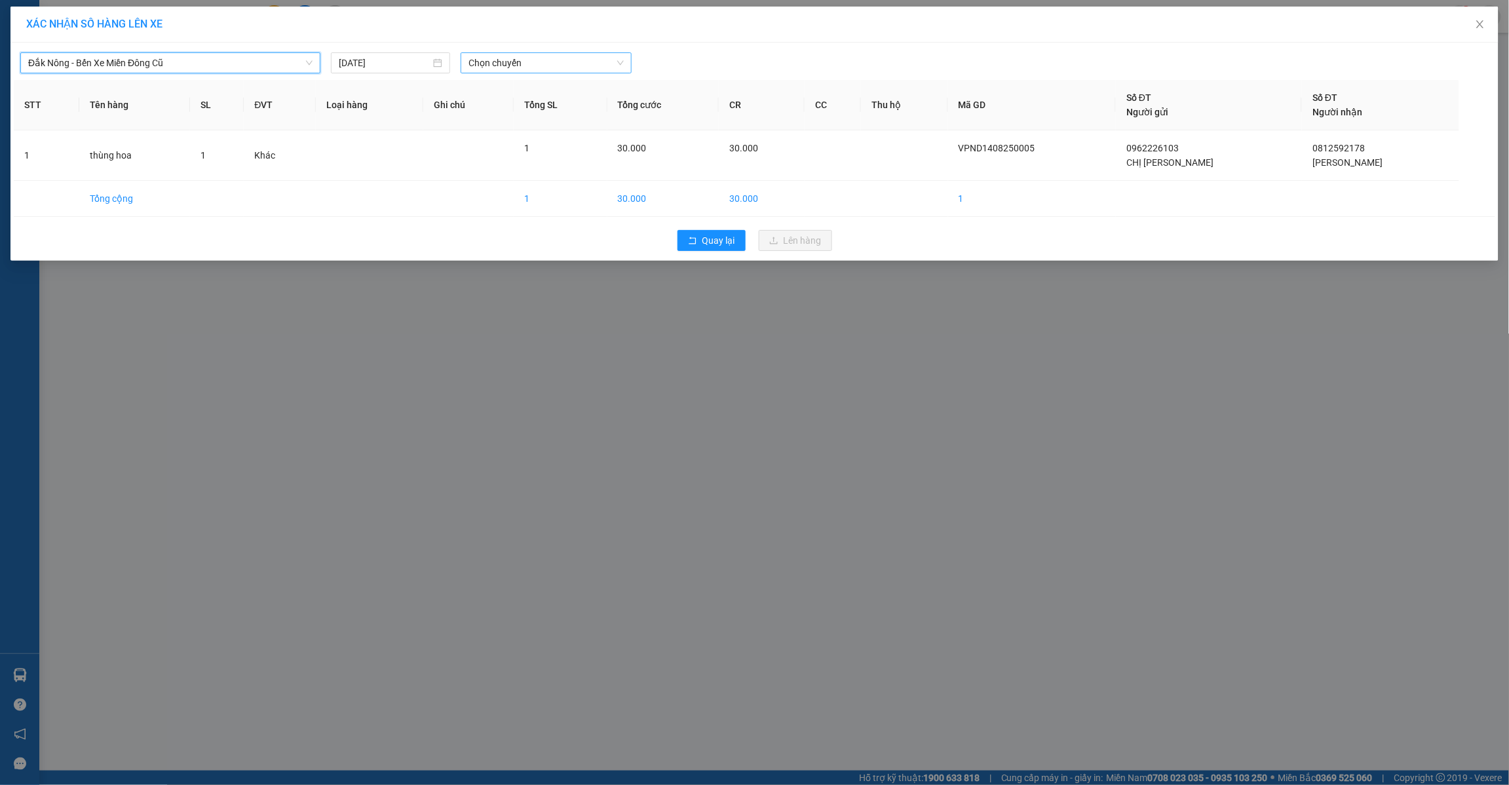
click at [560, 64] on span "Chọn chuyến" at bounding box center [545, 63] width 155 height 20
click at [516, 131] on div "21:30" at bounding box center [519, 131] width 102 height 14
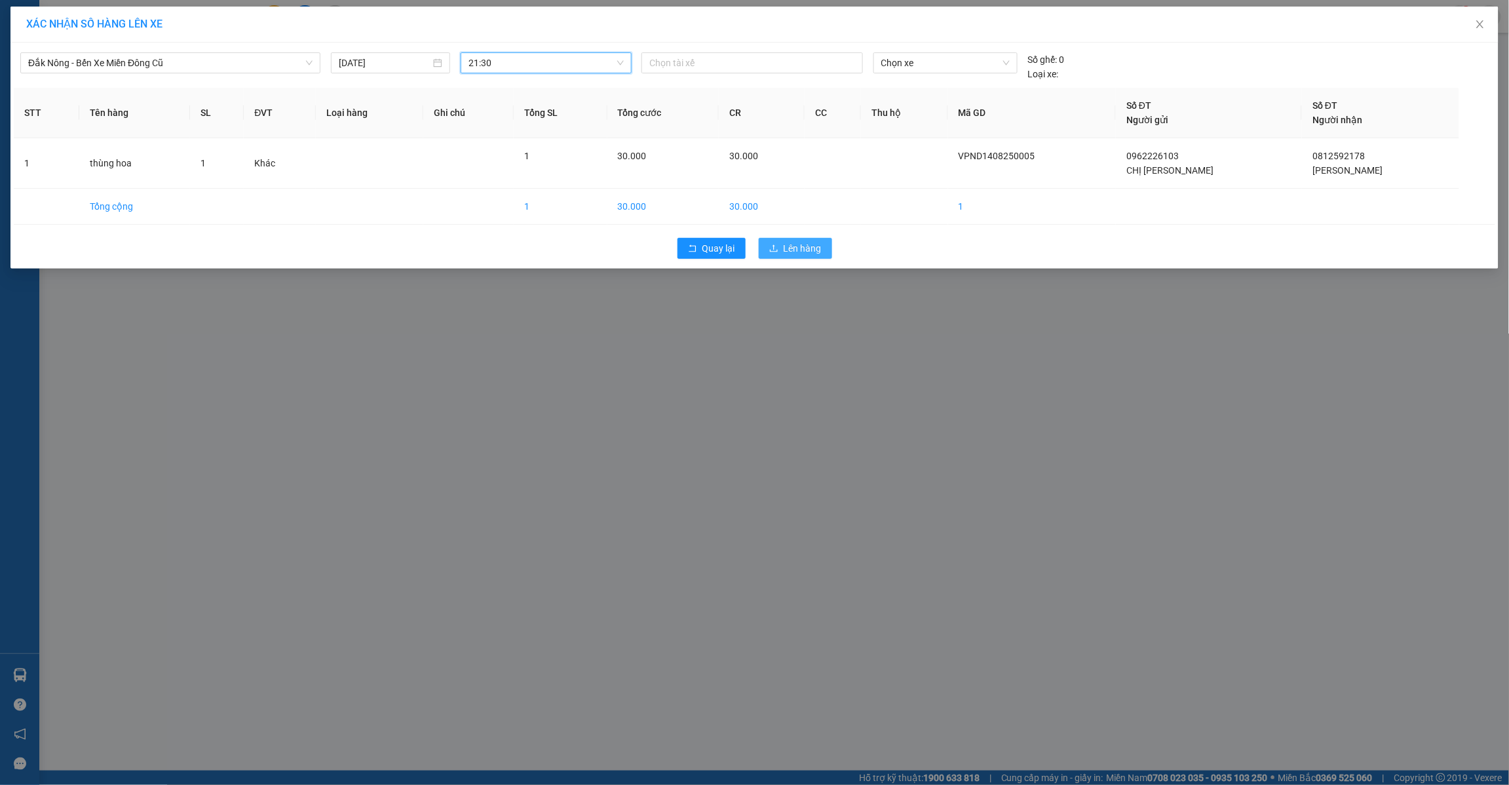
click at [799, 253] on span "Lên hàng" at bounding box center [803, 248] width 38 height 14
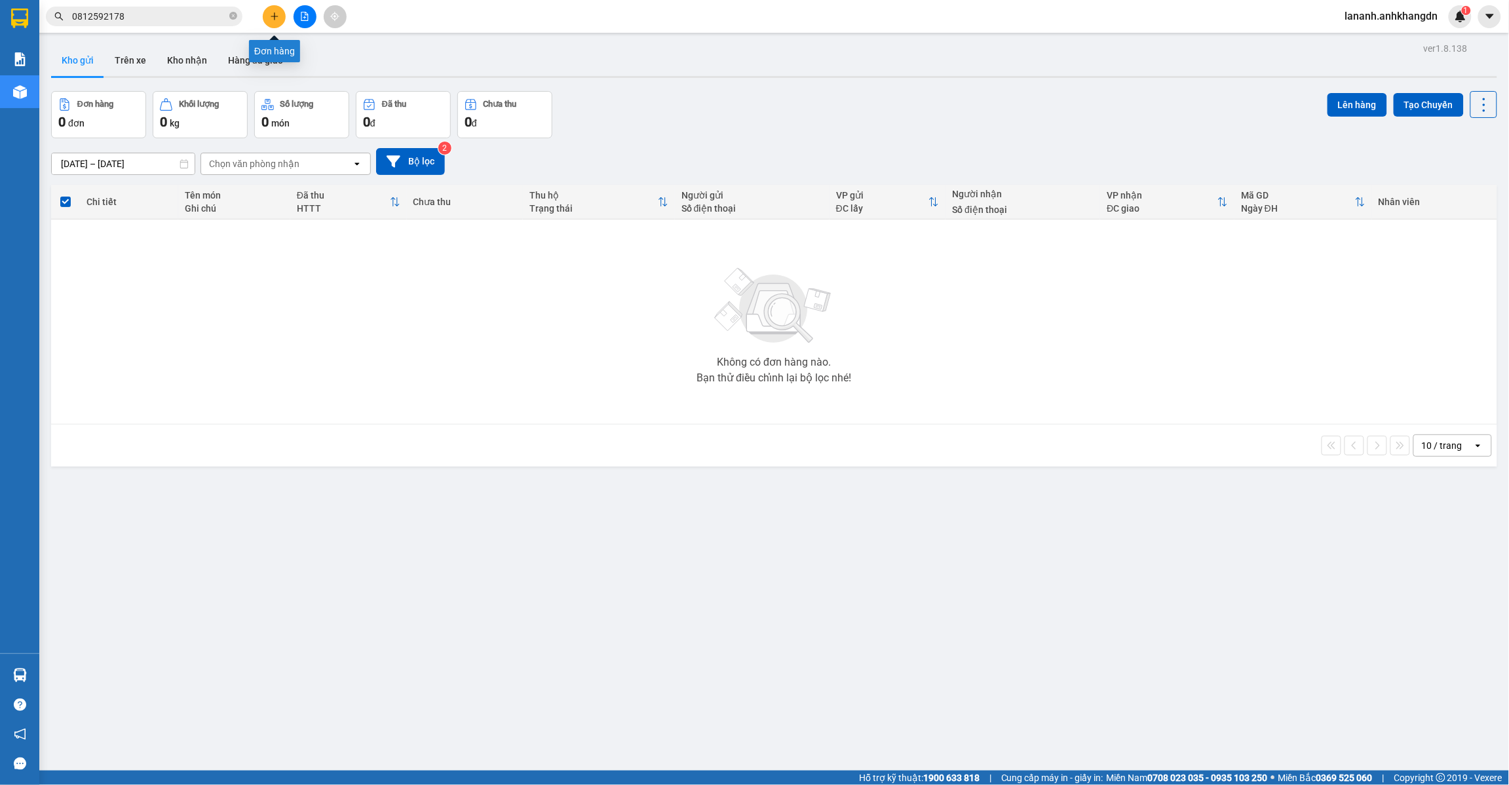
click at [273, 18] on icon "plus" at bounding box center [274, 16] width 9 height 9
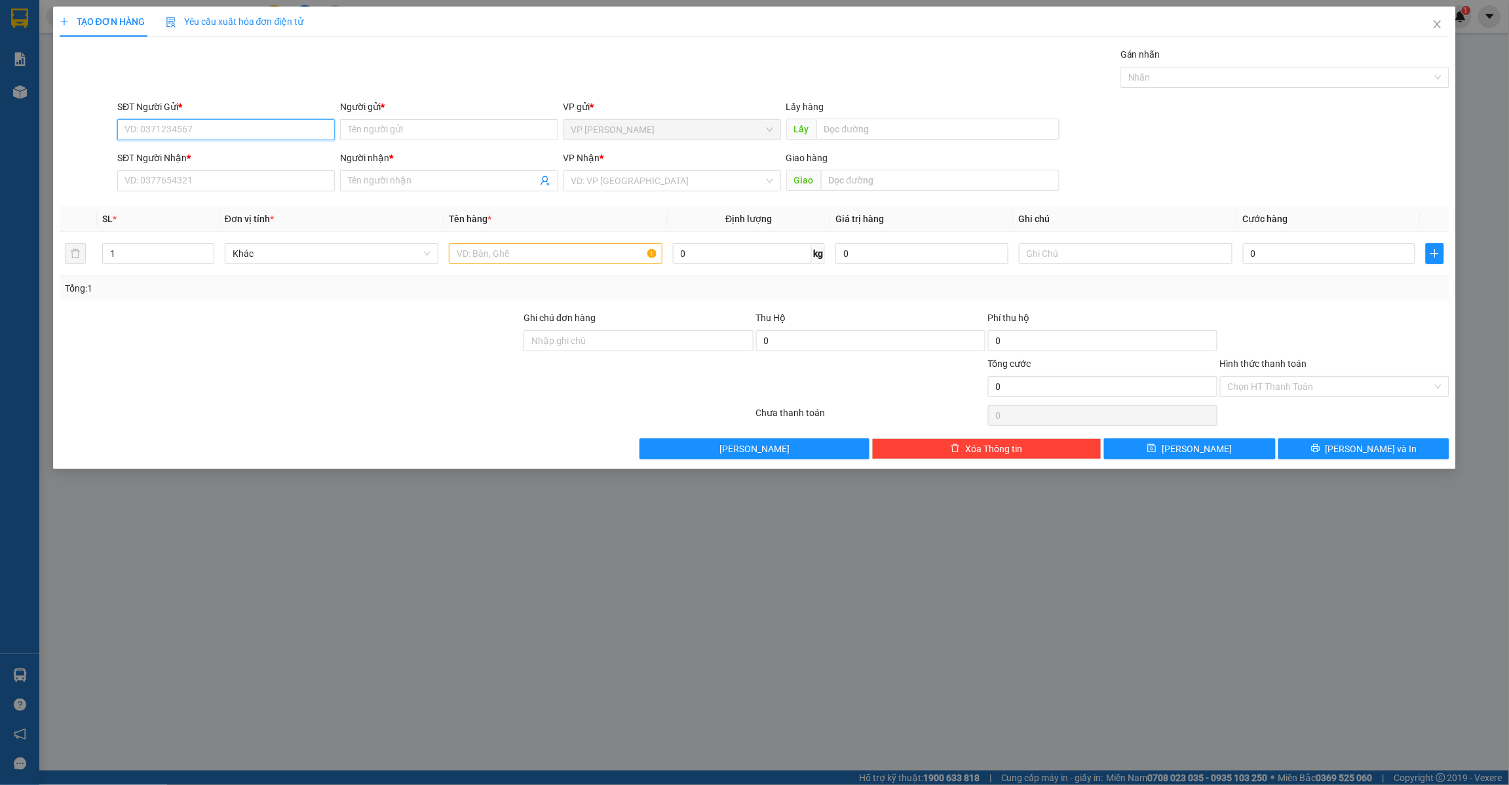
click at [272, 138] on input "SĐT Người Gửi *" at bounding box center [226, 129] width 218 height 21
type input "0327004343"
click at [463, 125] on input "Người gửi *" at bounding box center [449, 129] width 218 height 21
type input "bảo ly"
click at [210, 177] on input "SĐT Người Nhận *" at bounding box center [226, 180] width 218 height 21
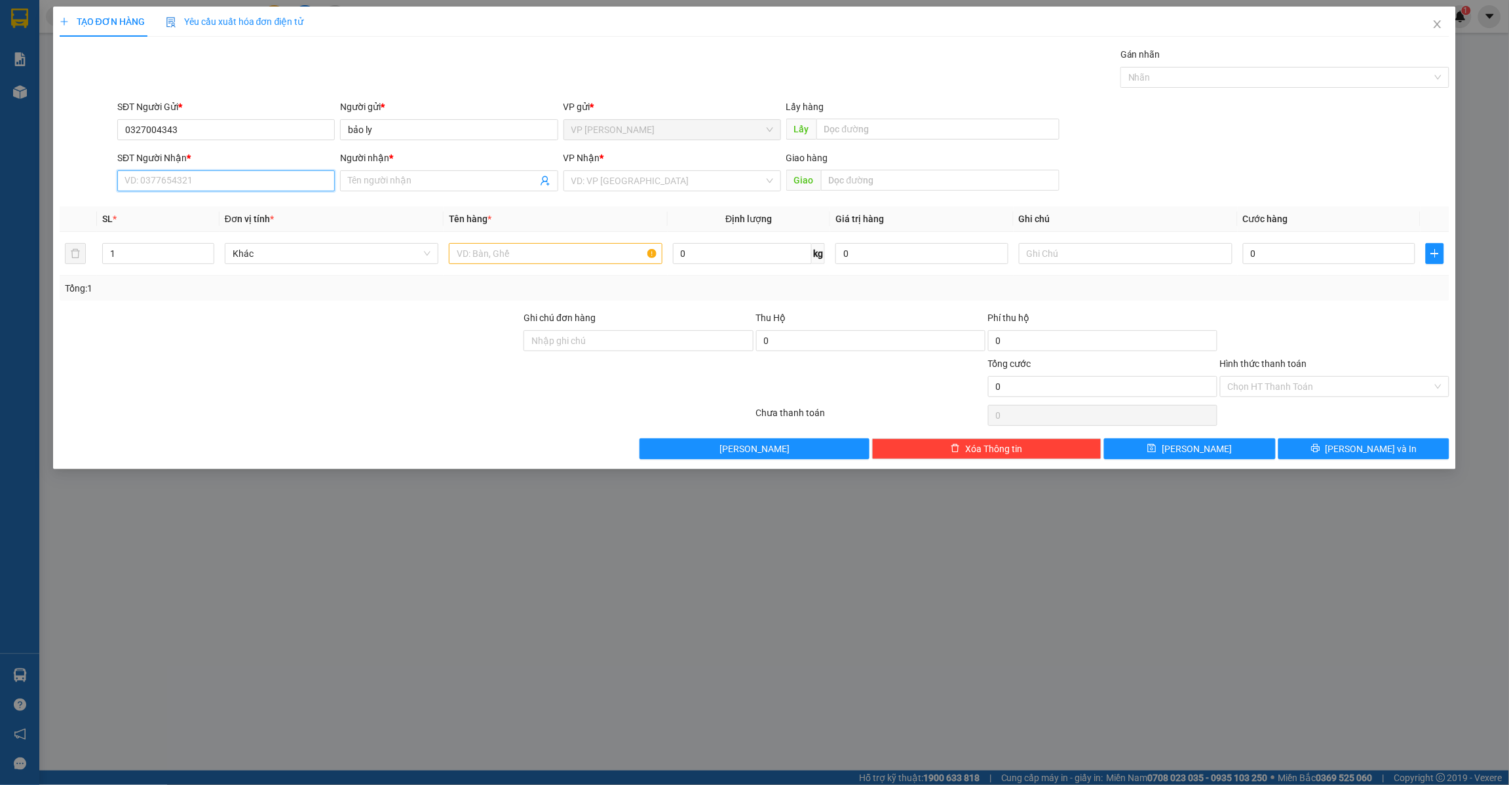
click at [305, 188] on input "SĐT Người Nhận *" at bounding box center [226, 180] width 218 height 21
type input "0377082230"
click at [406, 176] on input "Người nhận *" at bounding box center [442, 181] width 189 height 14
type input "cô lan"
drag, startPoint x: 649, startPoint y: 174, endPoint x: 643, endPoint y: 187, distance: 14.7
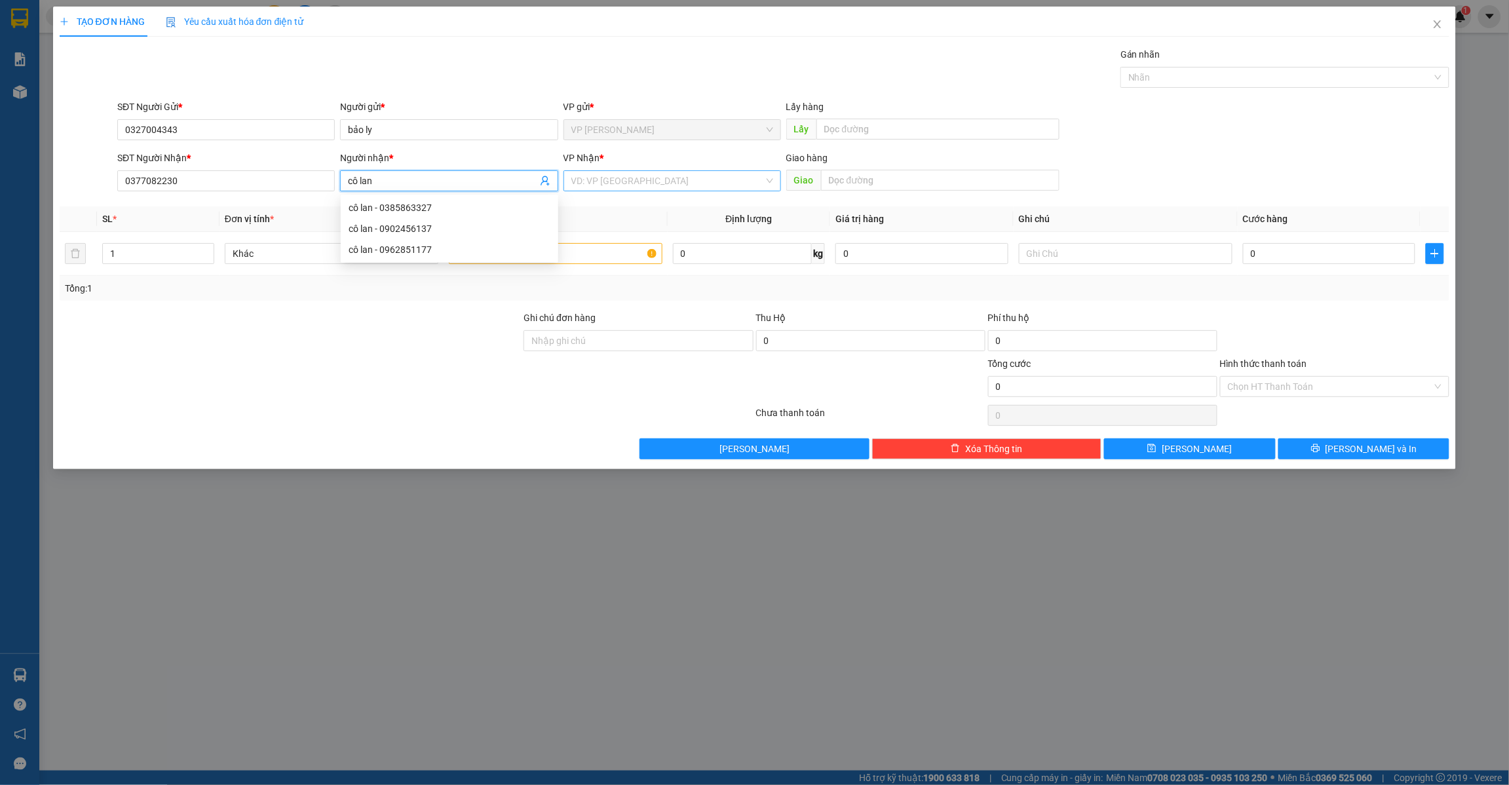
click at [649, 174] on input "search" at bounding box center [667, 181] width 193 height 20
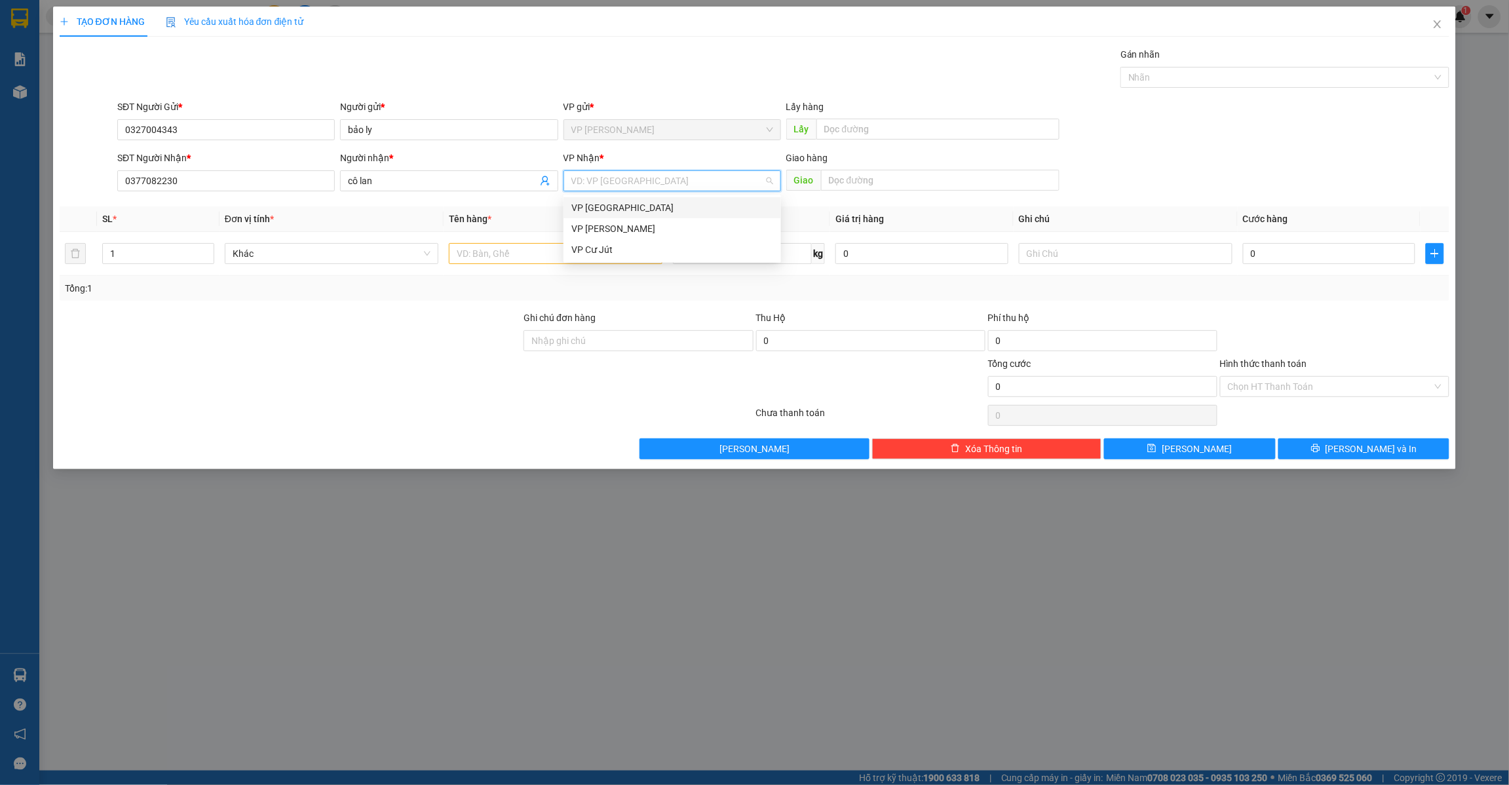
drag, startPoint x: 617, startPoint y: 208, endPoint x: 752, endPoint y: 201, distance: 135.2
click at [618, 204] on div "VP [GEOGRAPHIC_DATA]" at bounding box center [672, 208] width 202 height 14
drag, startPoint x: 859, startPoint y: 185, endPoint x: 866, endPoint y: 181, distance: 8.0
click at [862, 183] on input "text" at bounding box center [940, 180] width 239 height 21
type input "suối tiên"
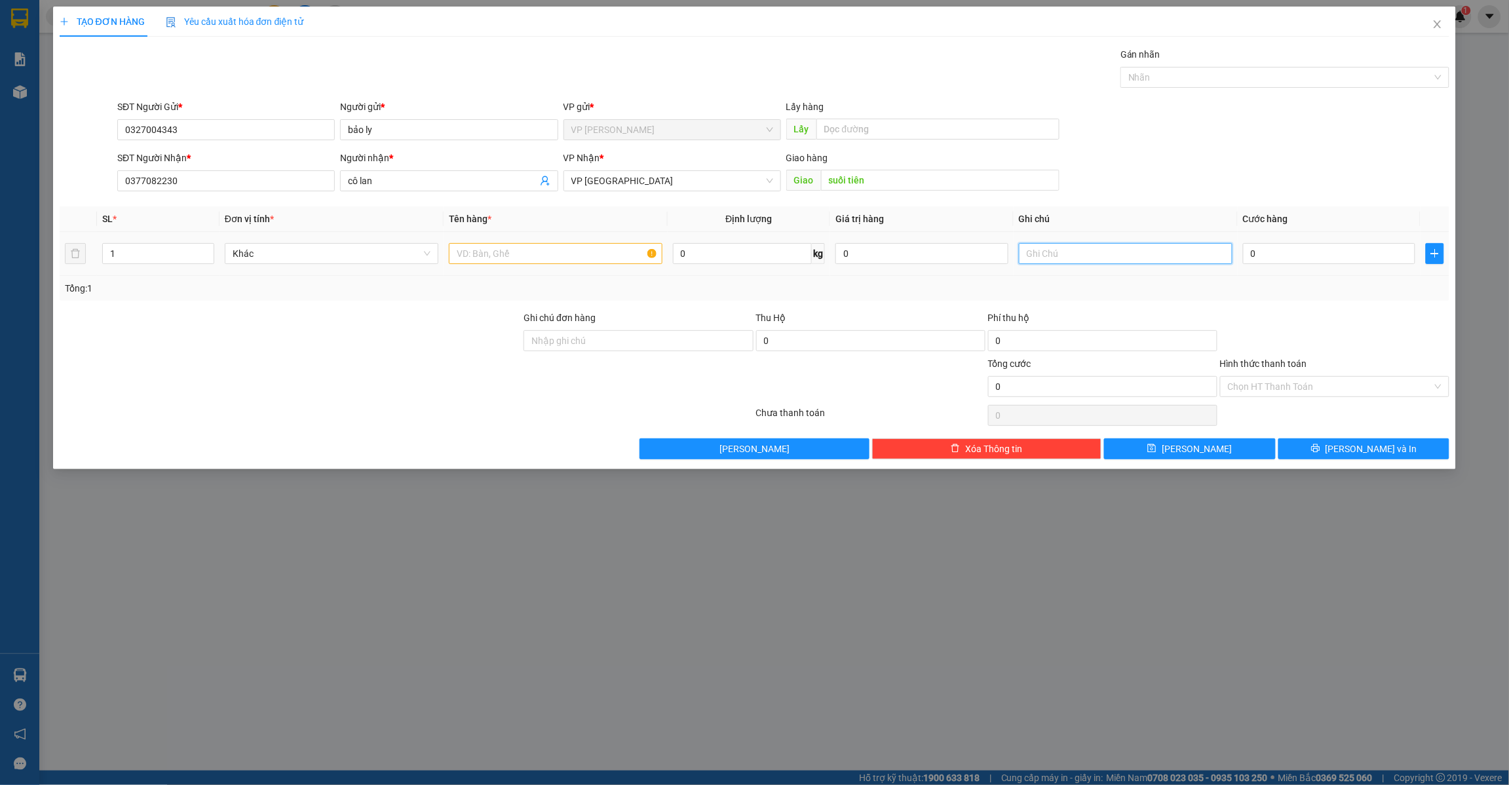
click at [1040, 256] on input "text" at bounding box center [1126, 253] width 214 height 21
type input "gởi grap sớm cho khách"
click at [550, 259] on input "text" at bounding box center [556, 253] width 214 height 21
type input "h"
type input "bì thư"
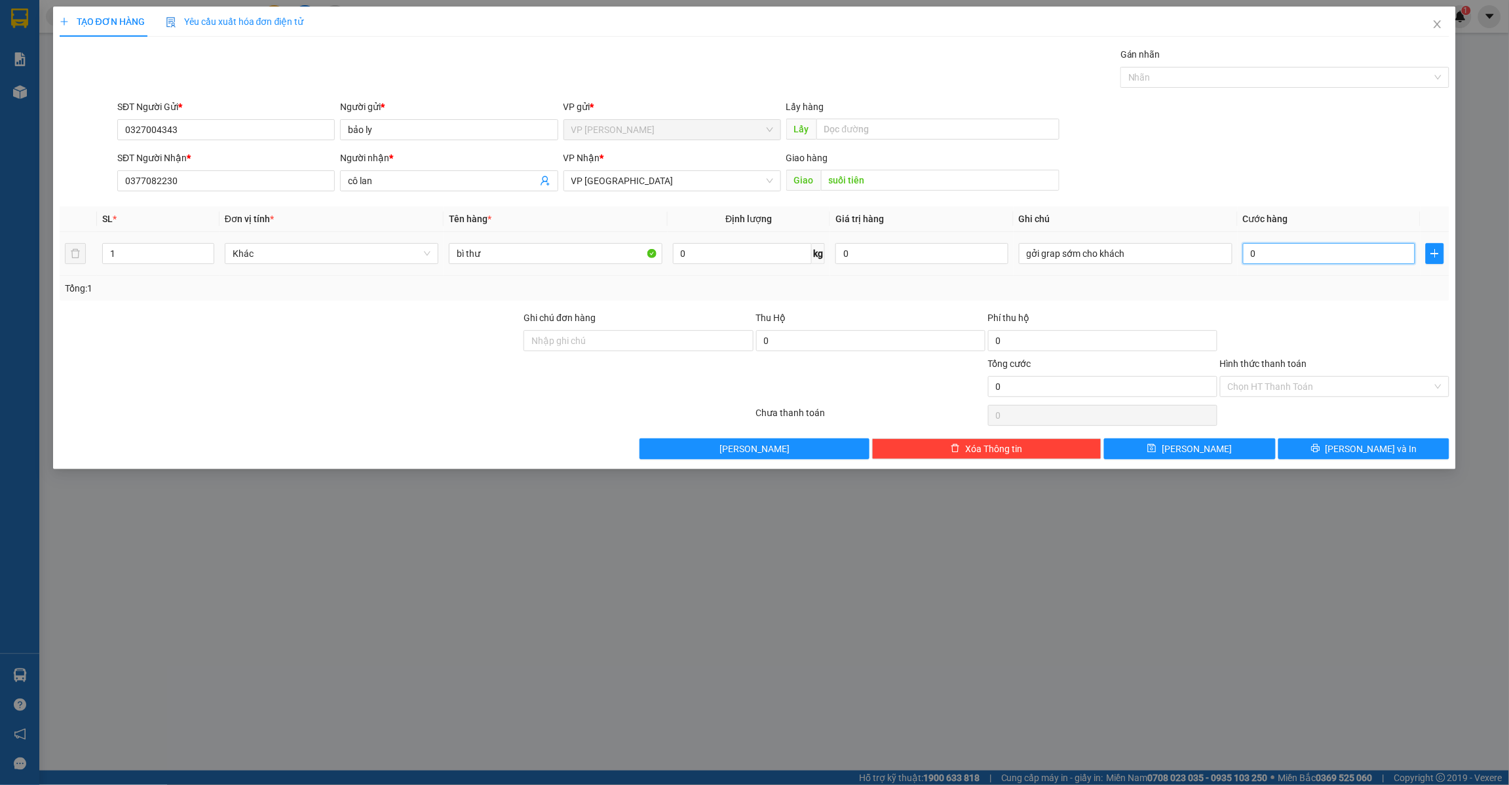
click at [1286, 260] on input "0" at bounding box center [1329, 253] width 173 height 21
type input "2"
type input "20"
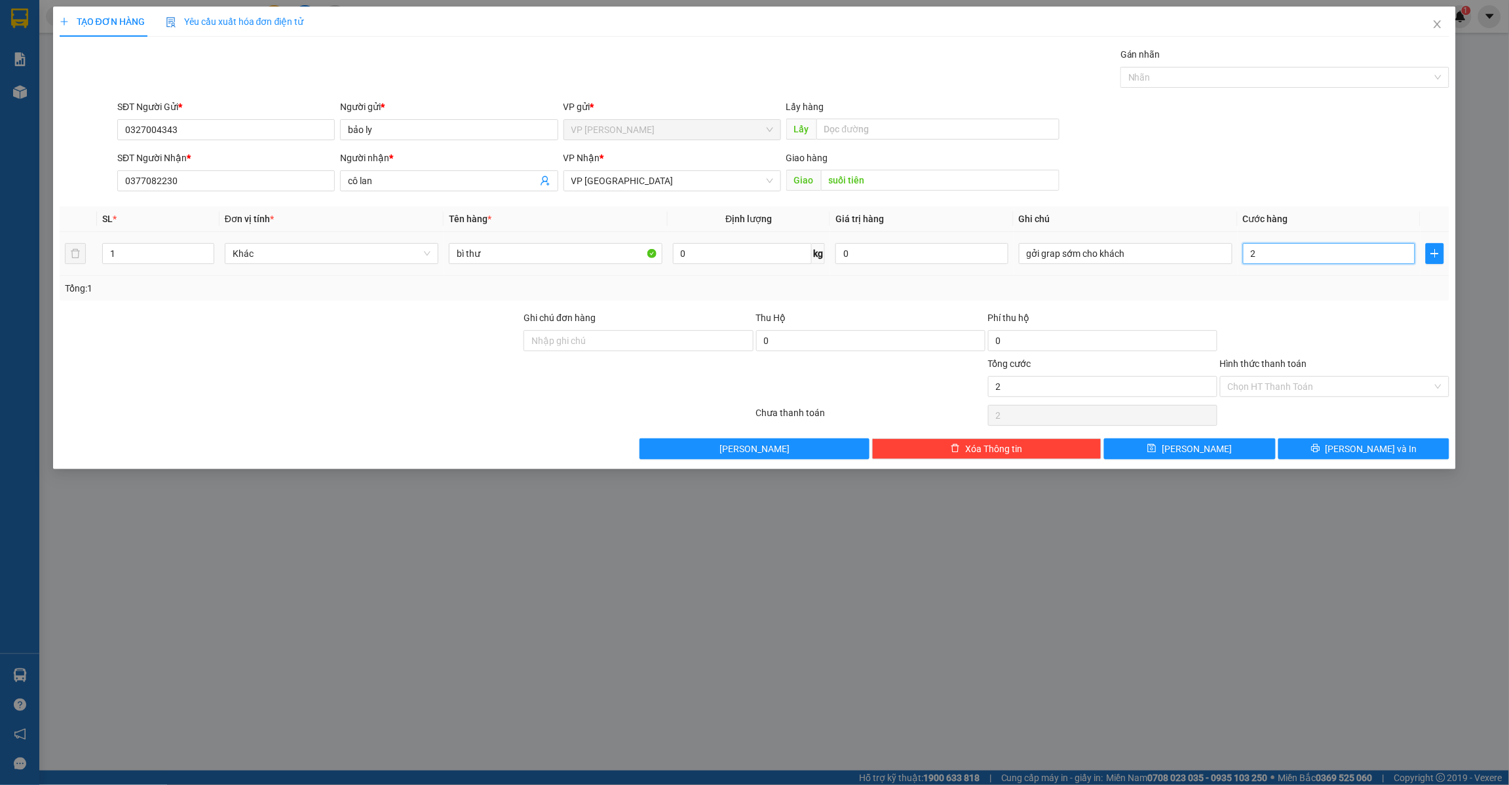
type input "20"
type input "200"
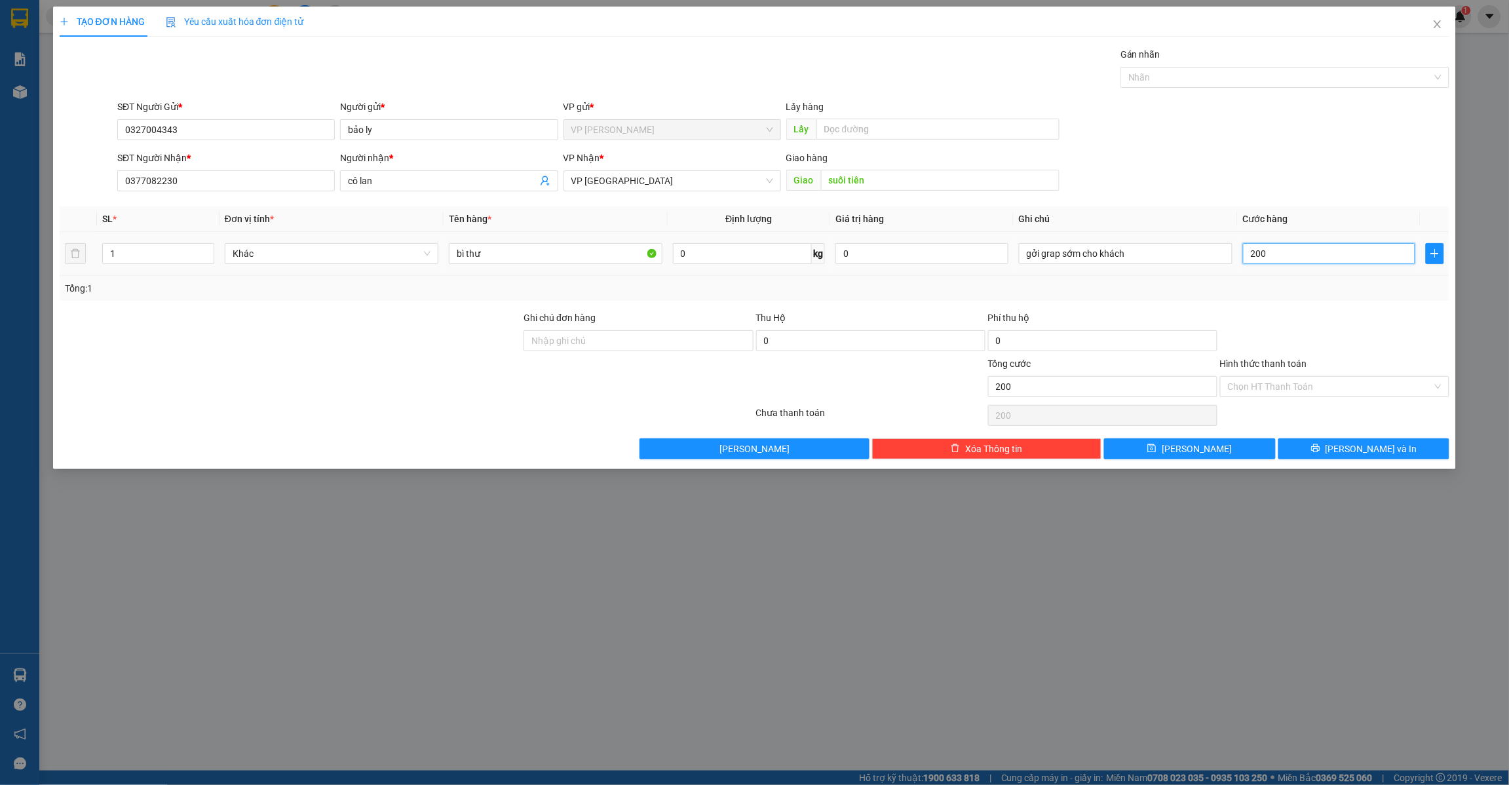
type input "2.000"
type input "20.000"
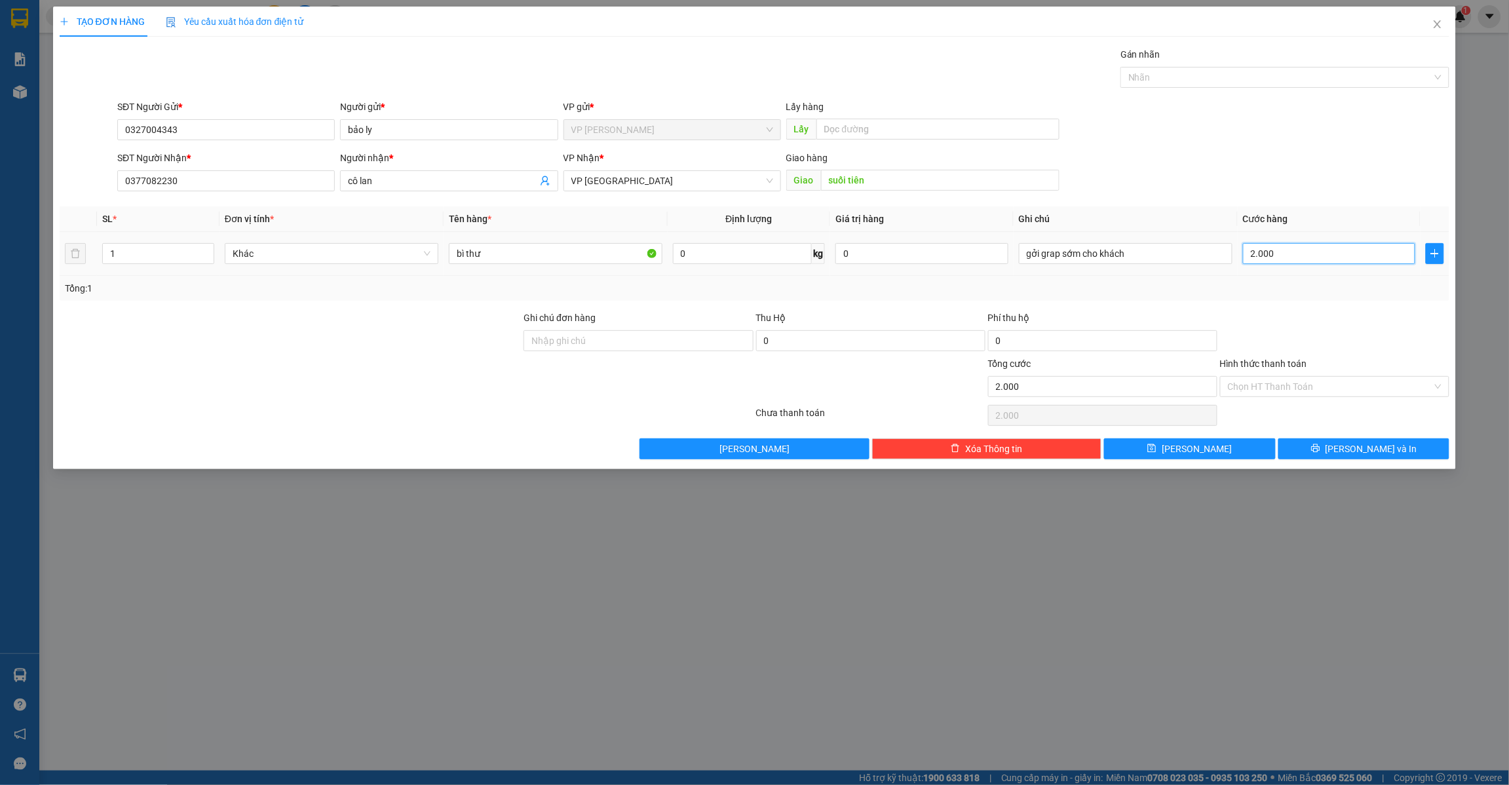
type input "20.000"
click at [1246, 387] on input "Hình thức thanh toán" at bounding box center [1330, 387] width 204 height 20
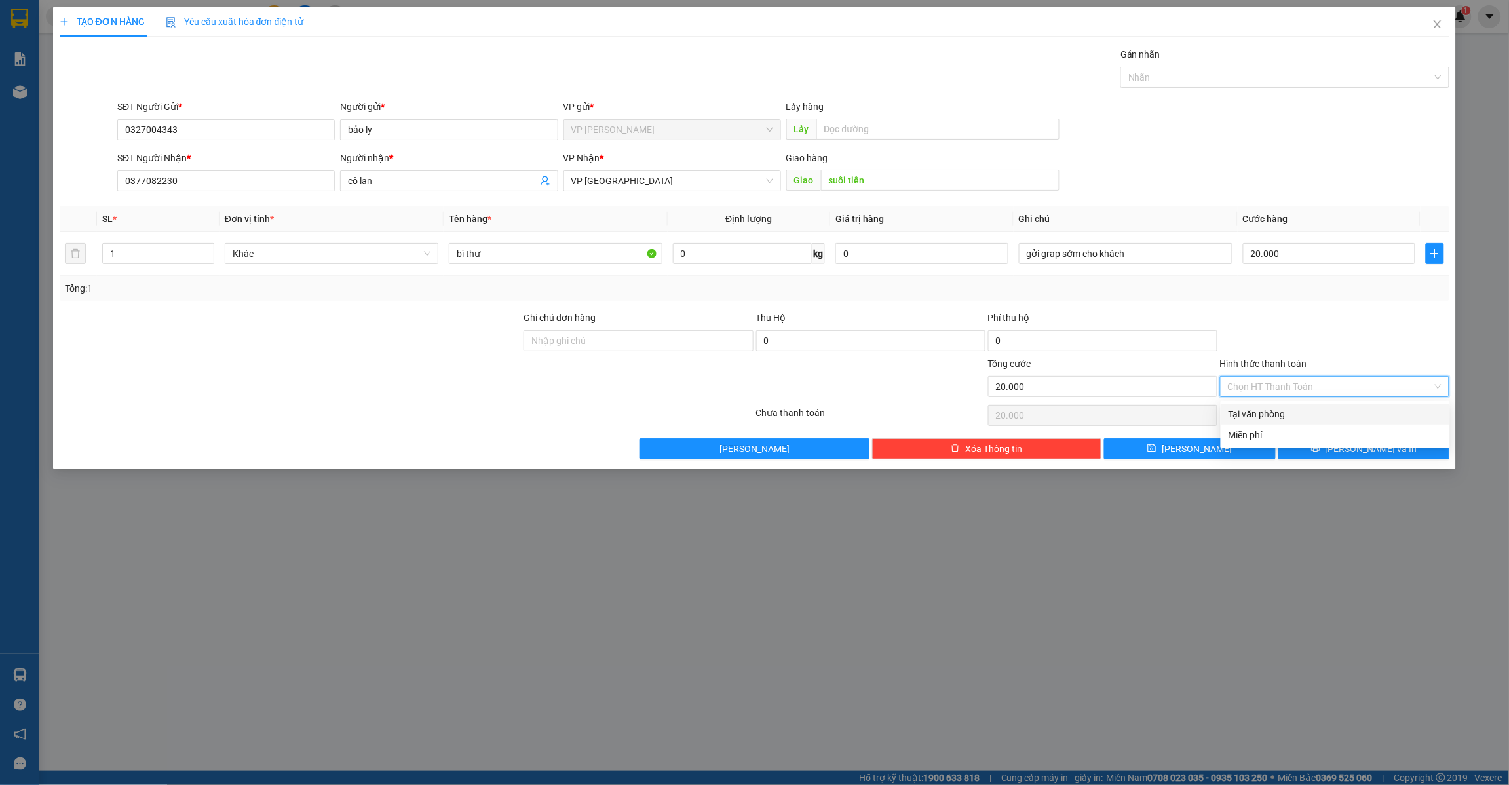
click at [1253, 411] on div "Tại văn phòng" at bounding box center [1336, 414] width 214 height 14
type input "0"
click at [1190, 453] on span "[PERSON_NAME]" at bounding box center [1197, 449] width 70 height 14
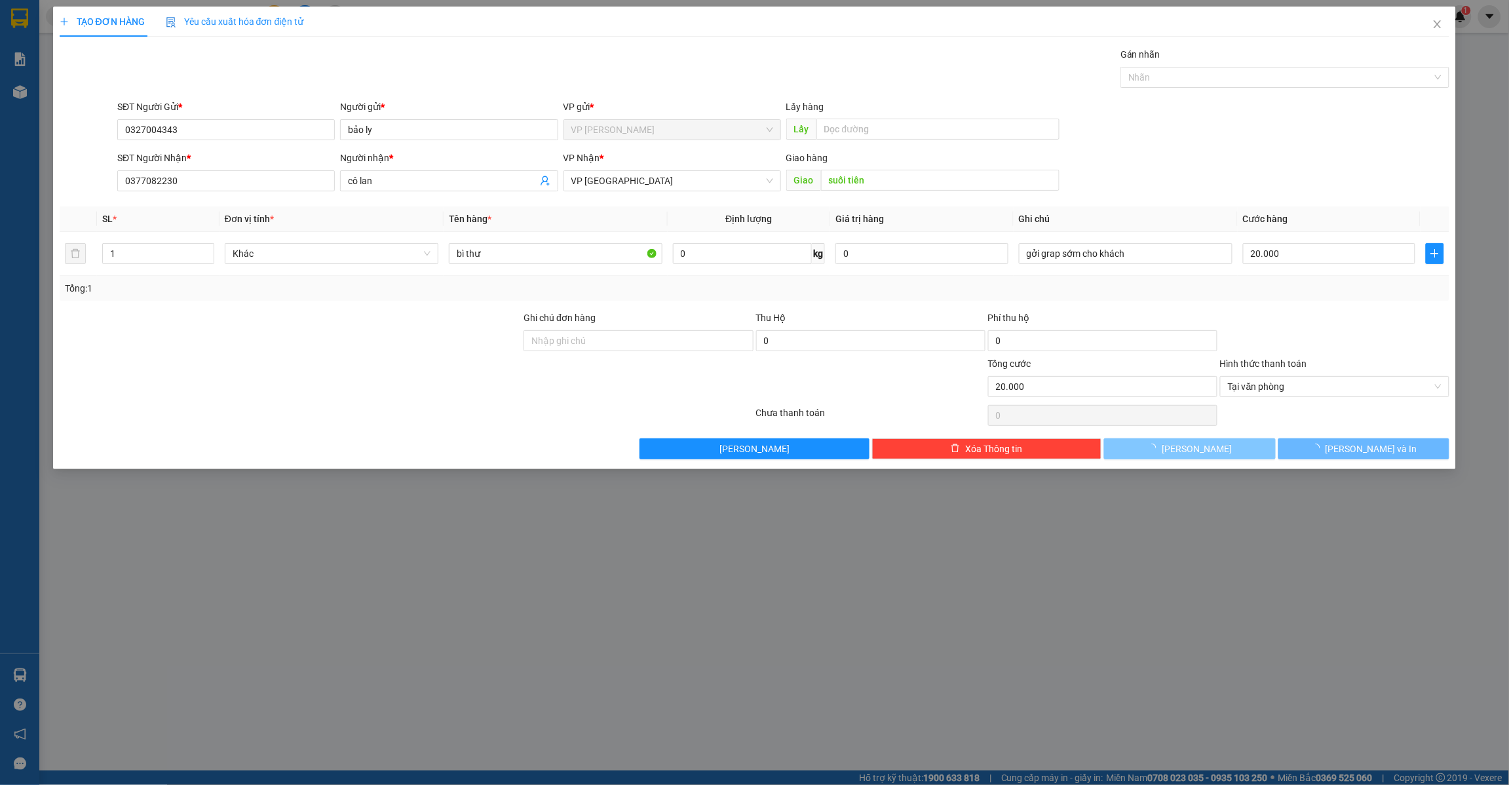
type input "0"
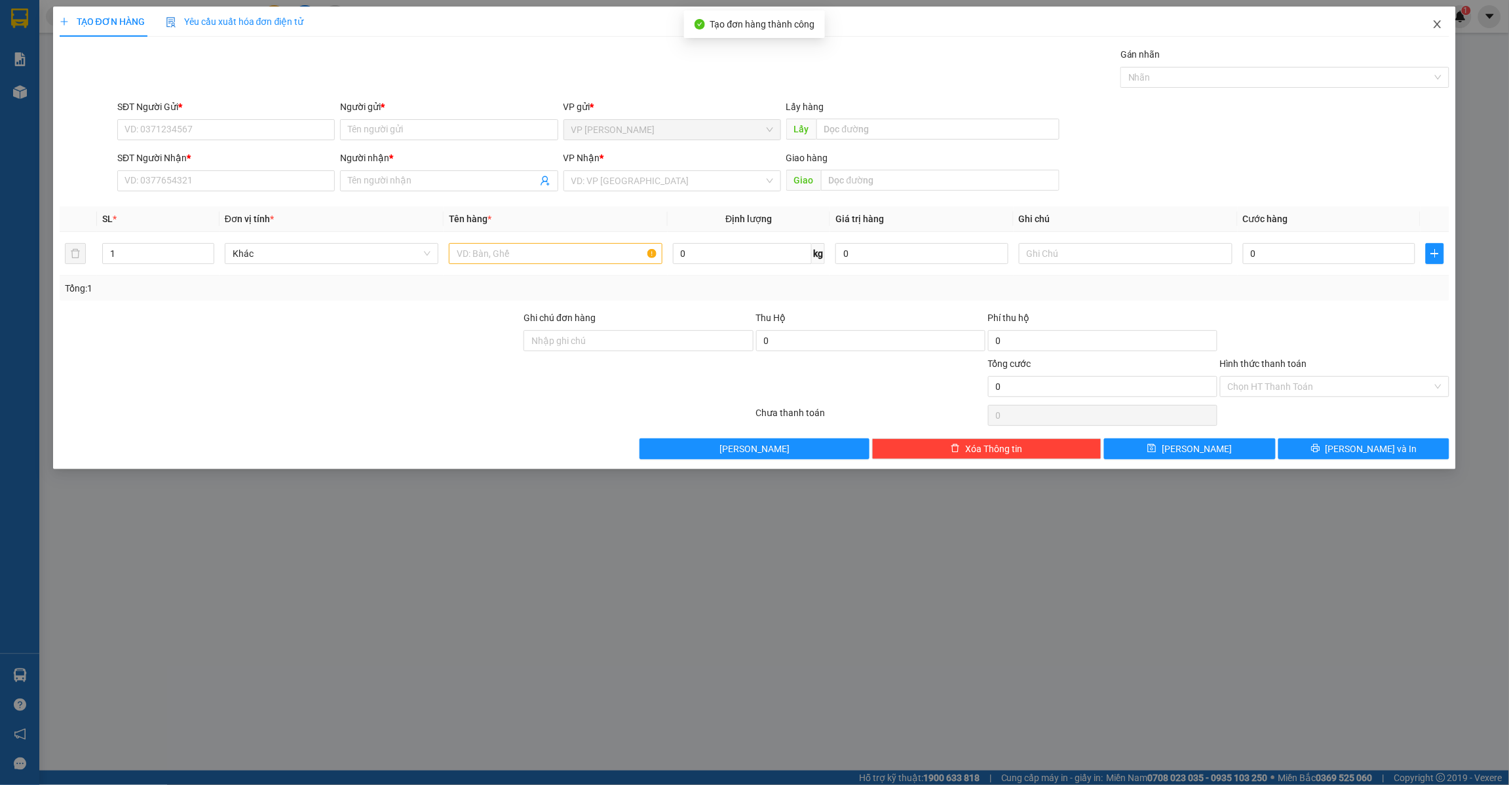
click at [1427, 28] on span "Close" at bounding box center [1437, 25] width 37 height 37
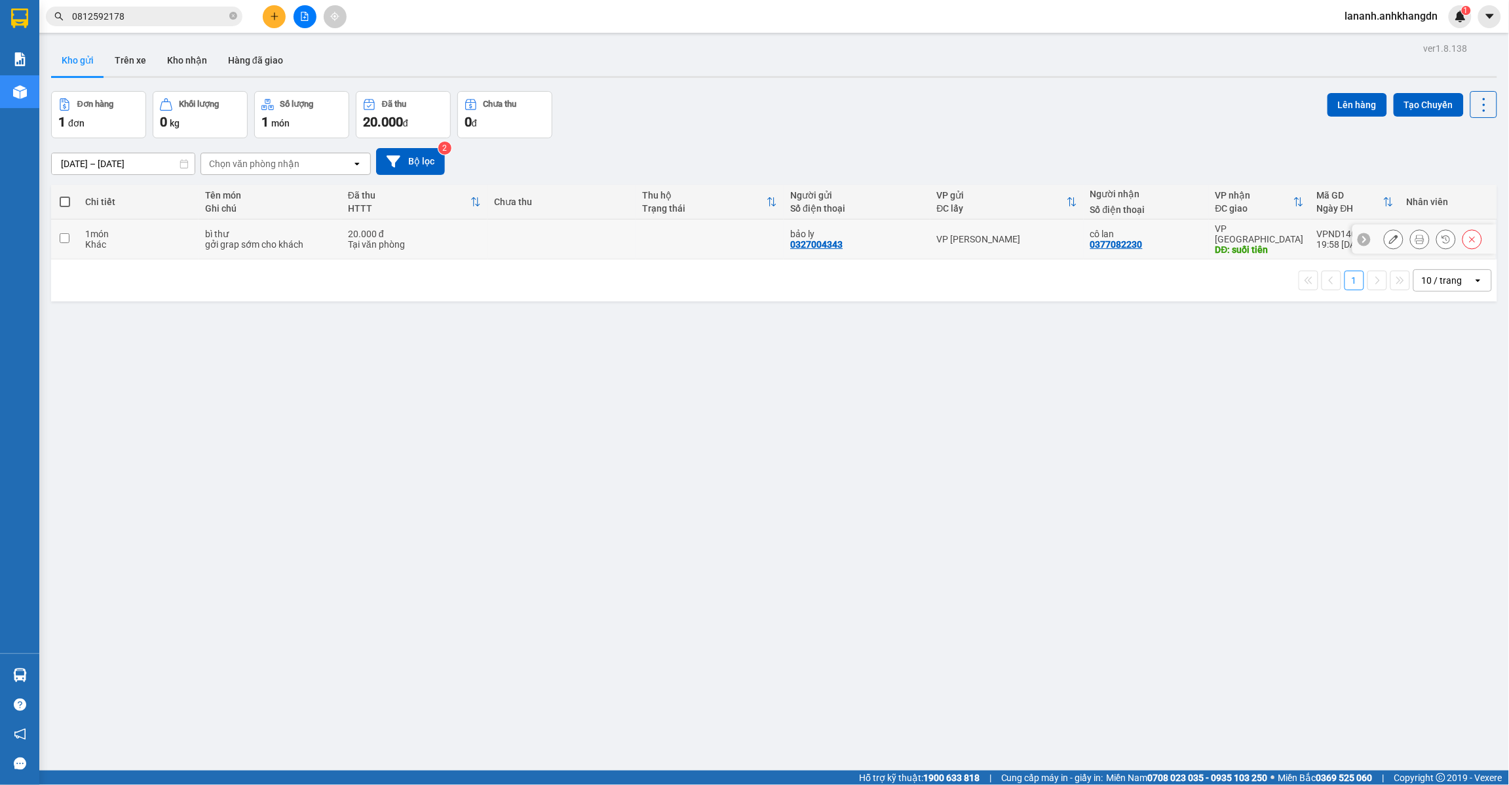
click at [64, 233] on input "checkbox" at bounding box center [65, 238] width 10 height 10
checkbox input "true"
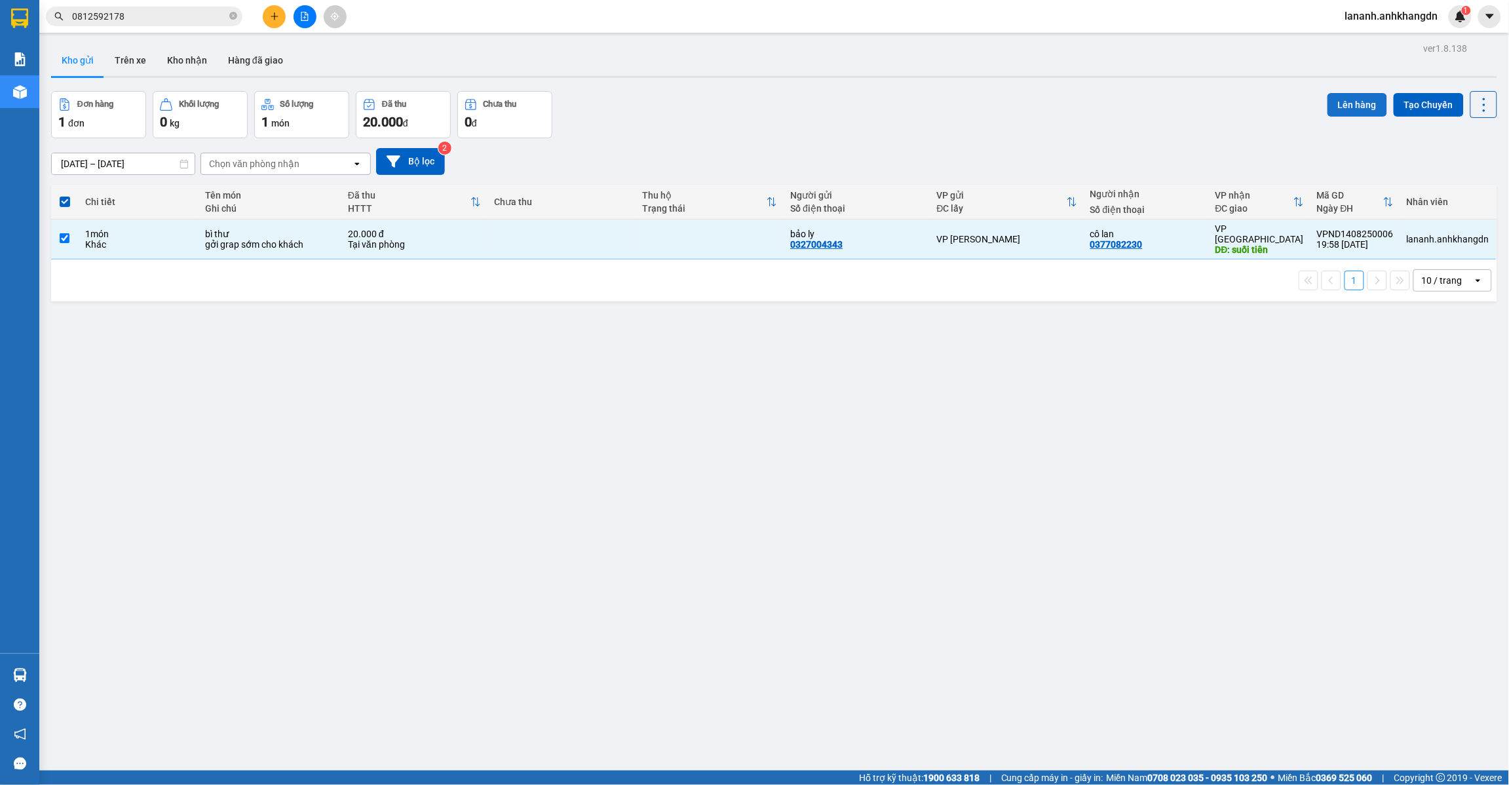
click at [1337, 116] on button "Lên hàng" at bounding box center [1357, 105] width 60 height 24
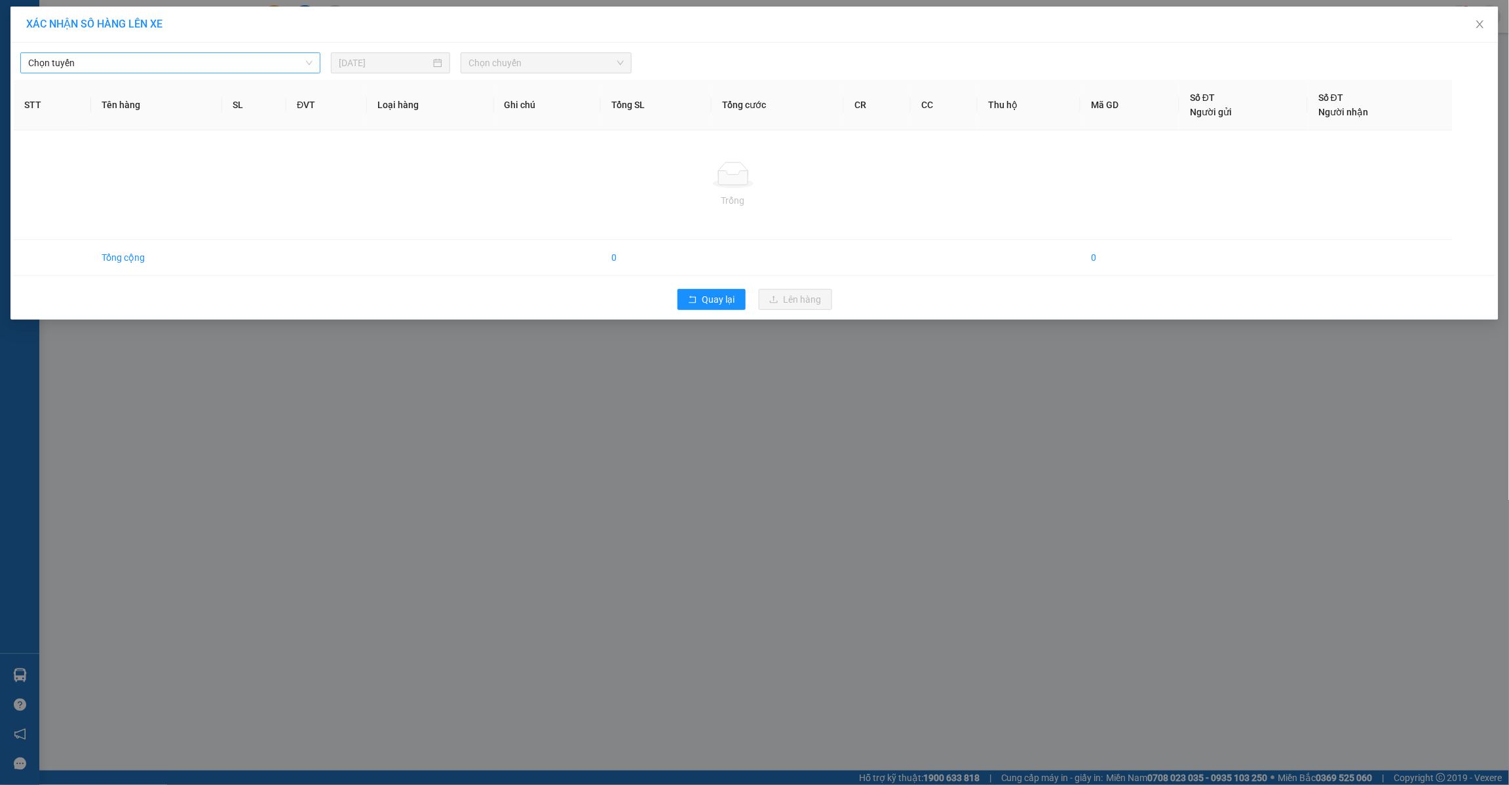
click at [200, 57] on span "Chọn tuyến" at bounding box center [170, 63] width 284 height 20
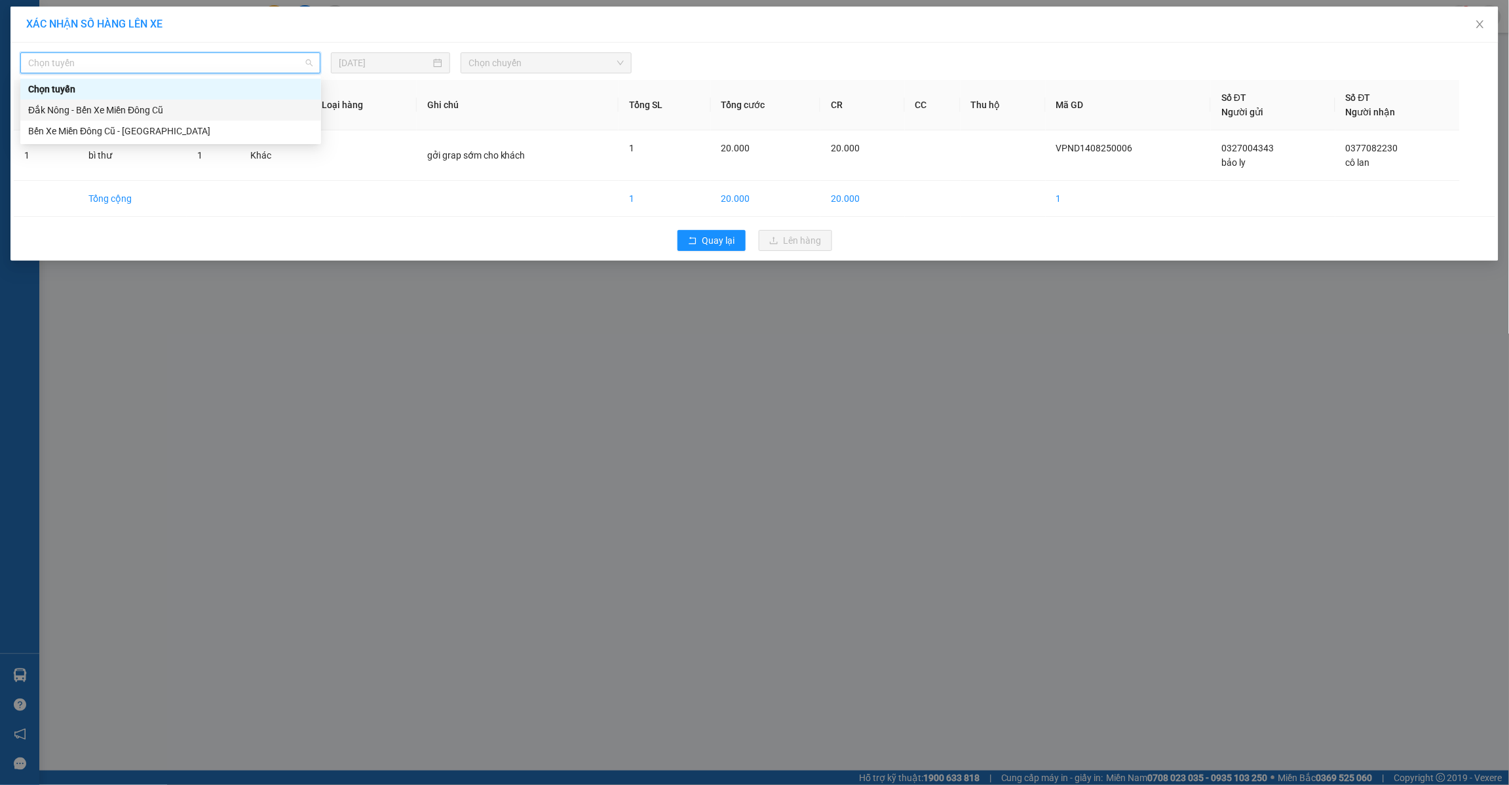
drag, startPoint x: 126, startPoint y: 109, endPoint x: 390, endPoint y: 97, distance: 263.7
click at [129, 105] on div "Đắk Nông - Bến Xe Miền Đông Cũ" at bounding box center [170, 110] width 285 height 14
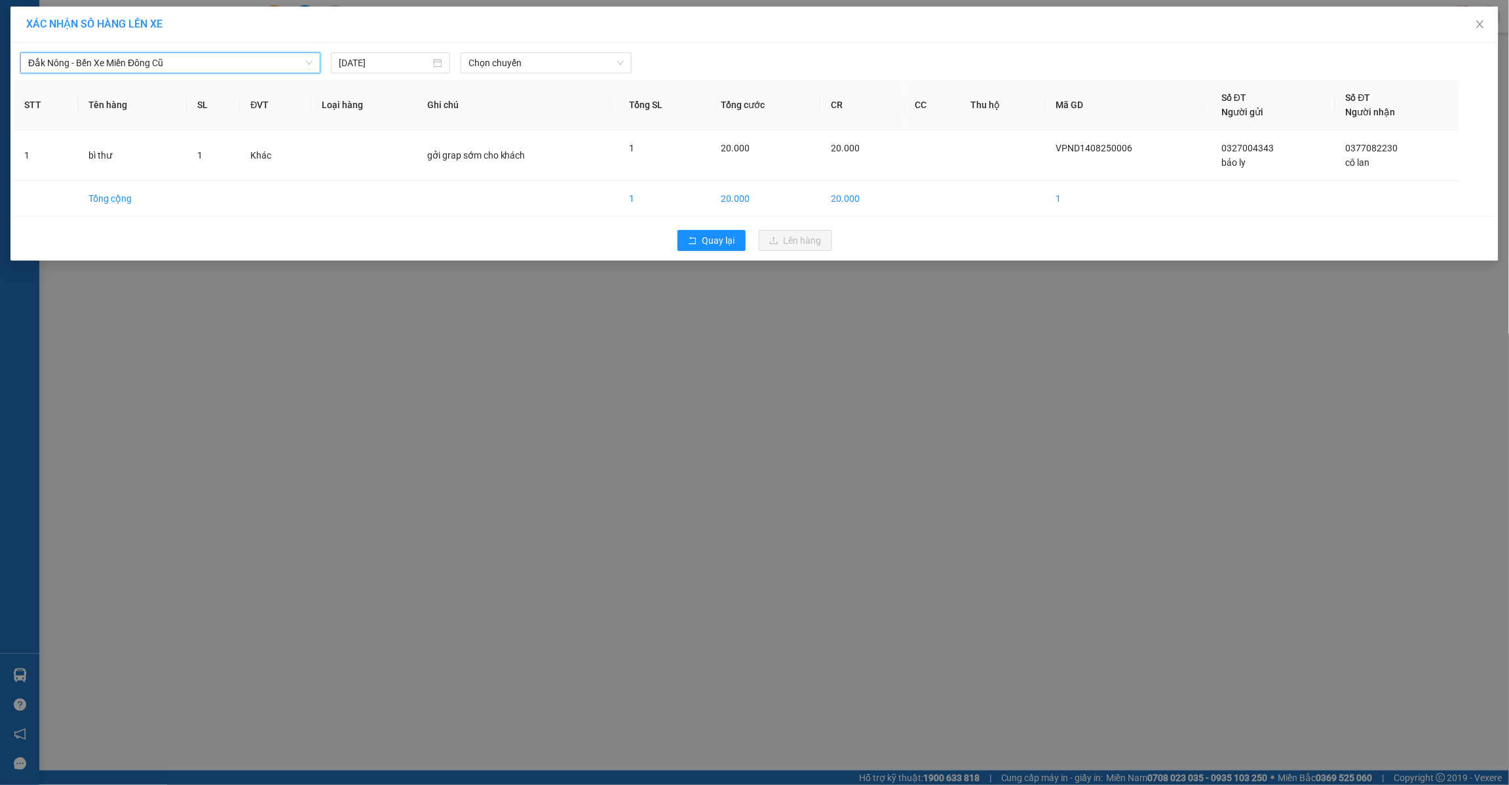
click at [555, 75] on div "[GEOGRAPHIC_DATA] - Bến Xe Miền [GEOGRAPHIC_DATA] - Bến Xe Miền Đông Cũ [DATE] …" at bounding box center [754, 152] width 1488 height 218
drag, startPoint x: 548, startPoint y: 58, endPoint x: 539, endPoint y: 115, distance: 58.3
click at [547, 66] on span "Chọn chuyến" at bounding box center [545, 63] width 155 height 20
click at [525, 128] on div "21:30" at bounding box center [519, 131] width 102 height 14
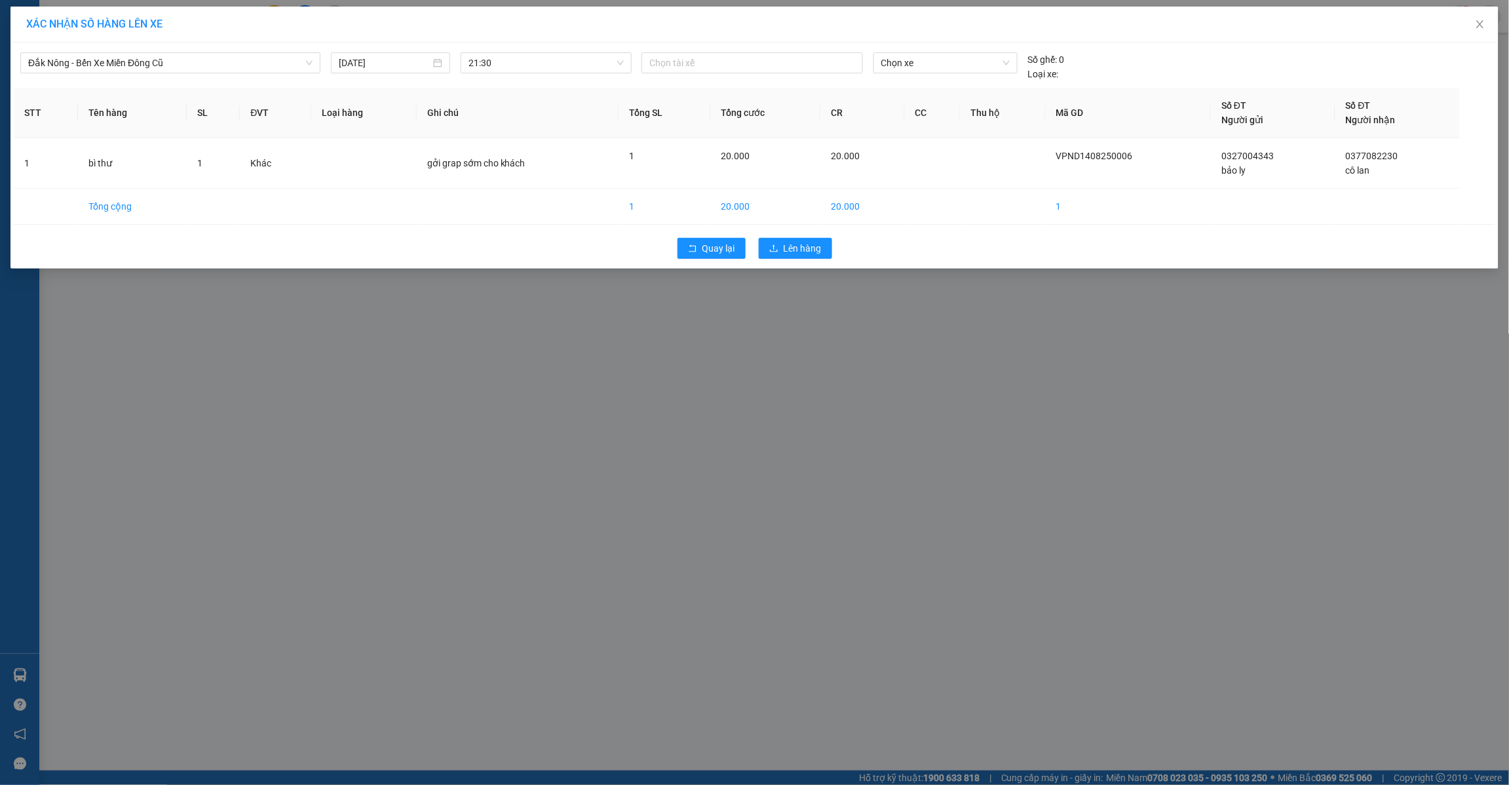
click at [525, 128] on th "Ghi chú" at bounding box center [518, 113] width 202 height 50
click at [784, 243] on span "Lên hàng" at bounding box center [803, 248] width 38 height 14
